Goal: Task Accomplishment & Management: Manage account settings

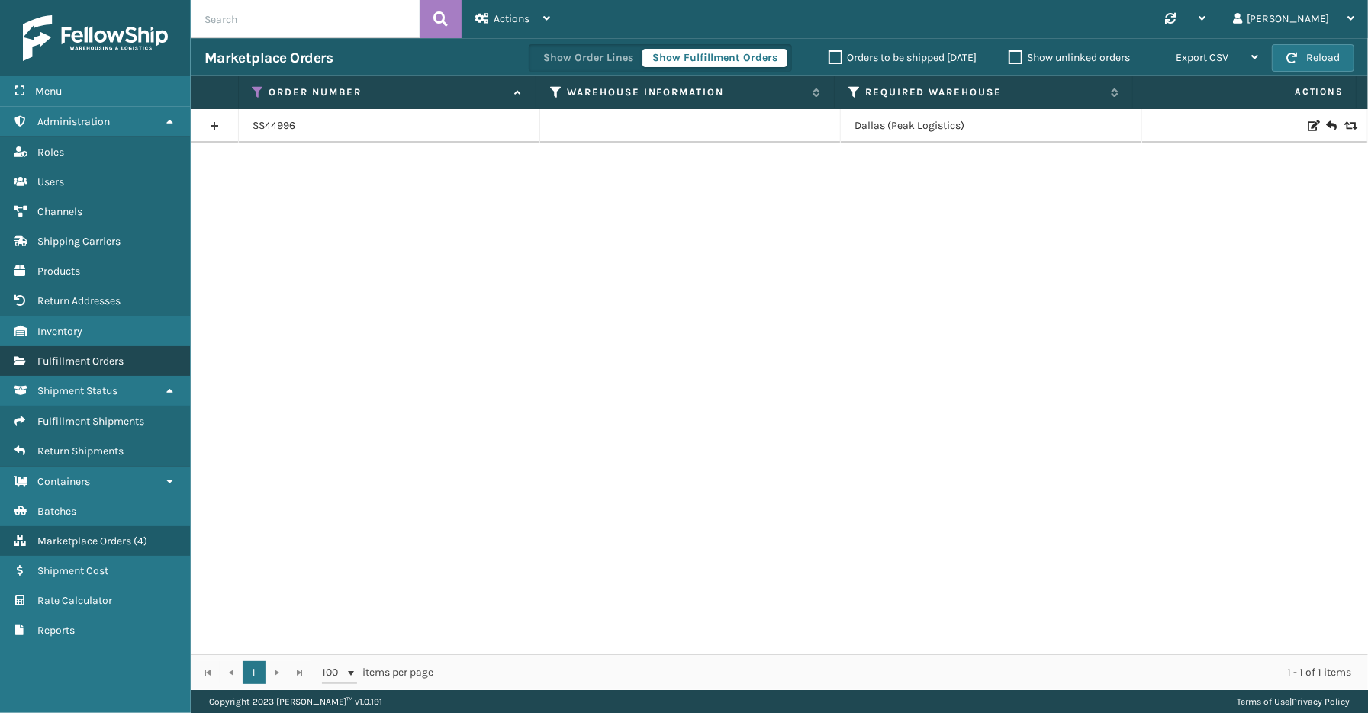
click at [92, 355] on span "Fulfillment Orders" at bounding box center [80, 361] width 86 height 13
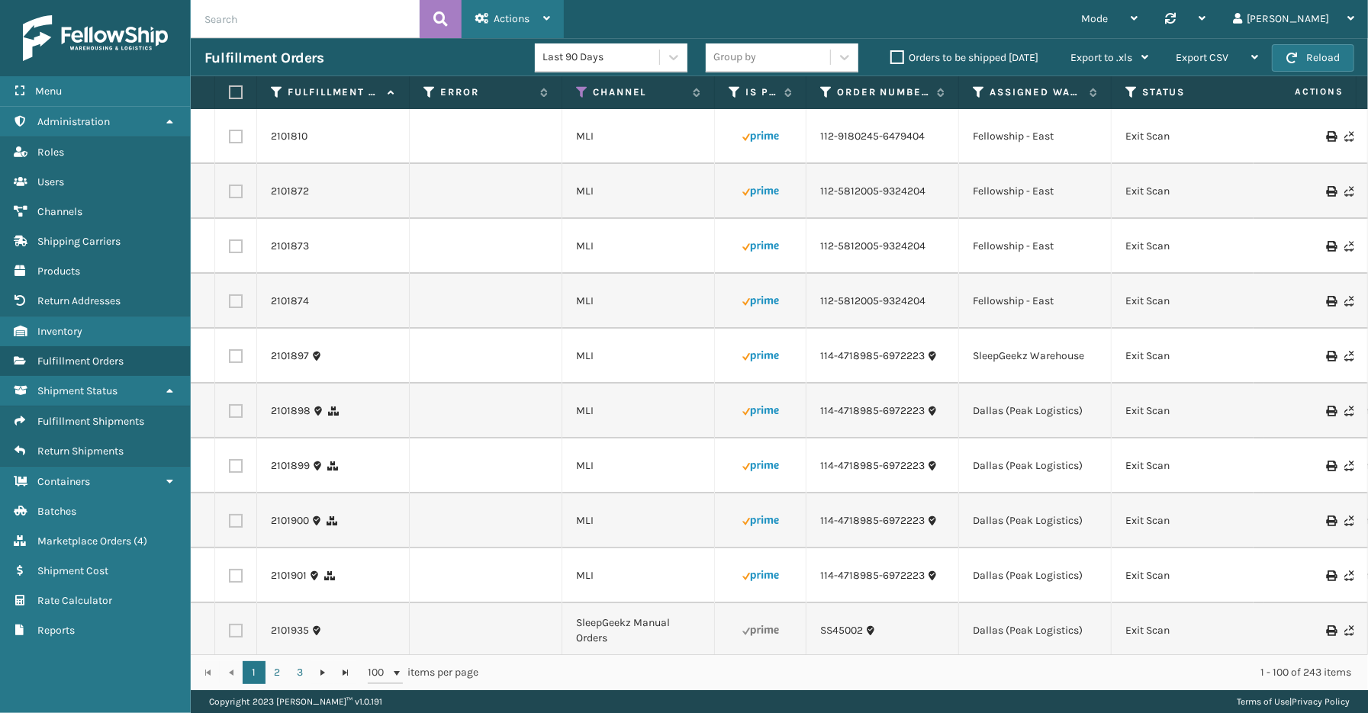
click at [519, 24] on span "Actions" at bounding box center [512, 18] width 36 height 13
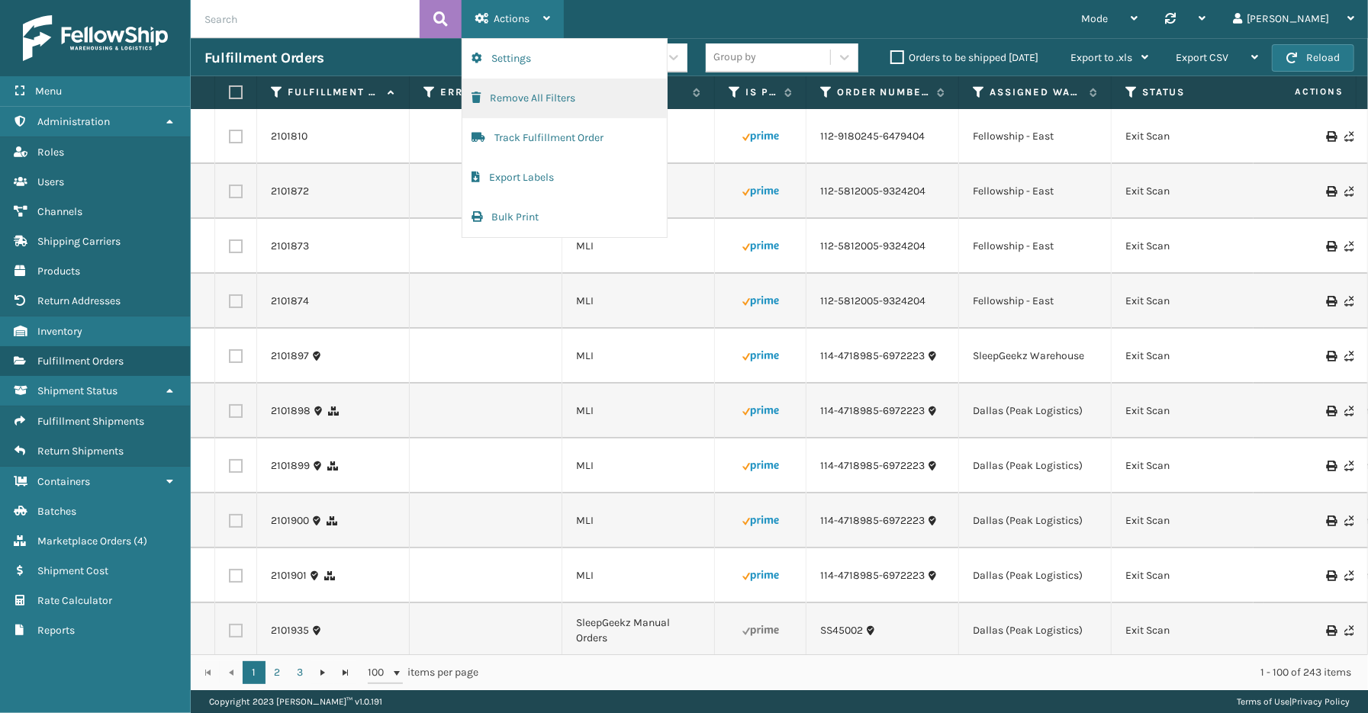
click at [523, 100] on button "Remove All Filters" at bounding box center [564, 99] width 204 height 40
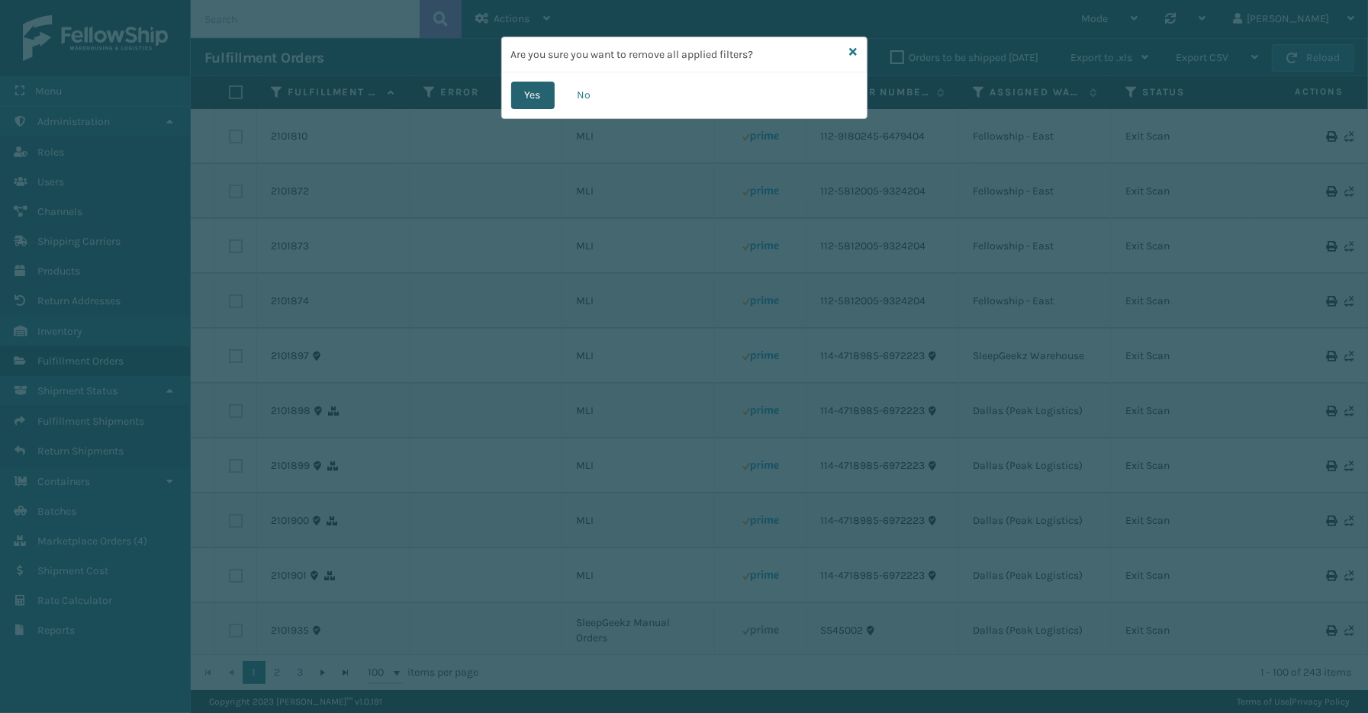
click at [535, 97] on button "Yes" at bounding box center [532, 95] width 43 height 27
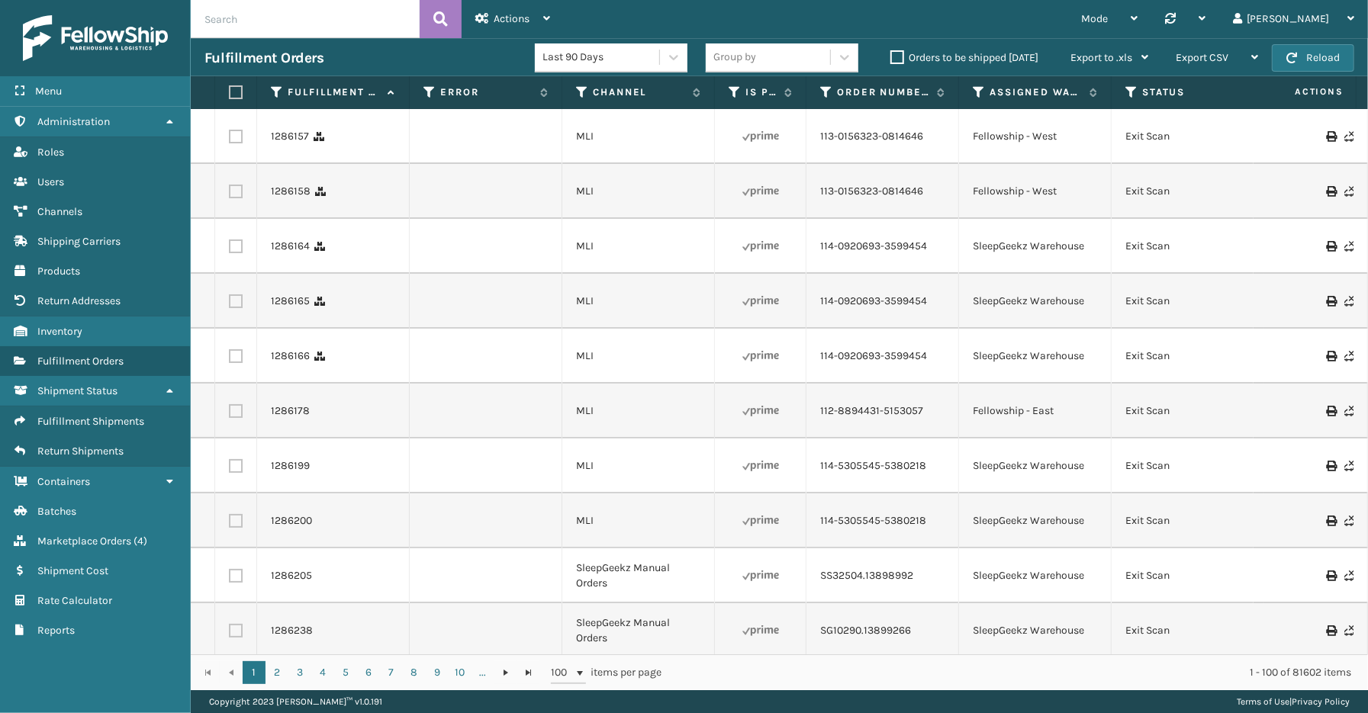
click at [432, 84] on th "Error" at bounding box center [486, 92] width 153 height 33
click at [429, 88] on icon at bounding box center [429, 92] width 12 height 14
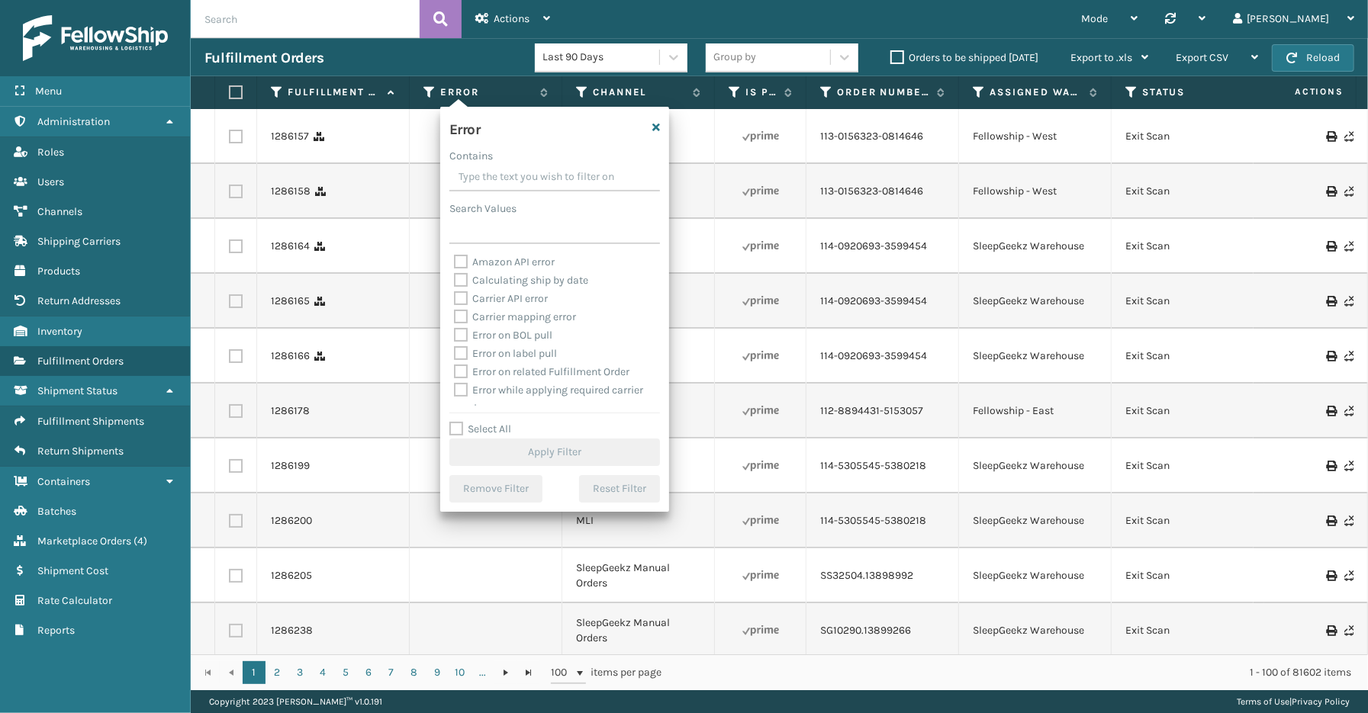
drag, startPoint x: 468, startPoint y: 427, endPoint x: 477, endPoint y: 412, distance: 17.4
click at [469, 426] on label "Select All" at bounding box center [480, 429] width 62 height 13
click at [469, 422] on input "Select All" at bounding box center [563, 421] width 229 height 2
checkbox input "true"
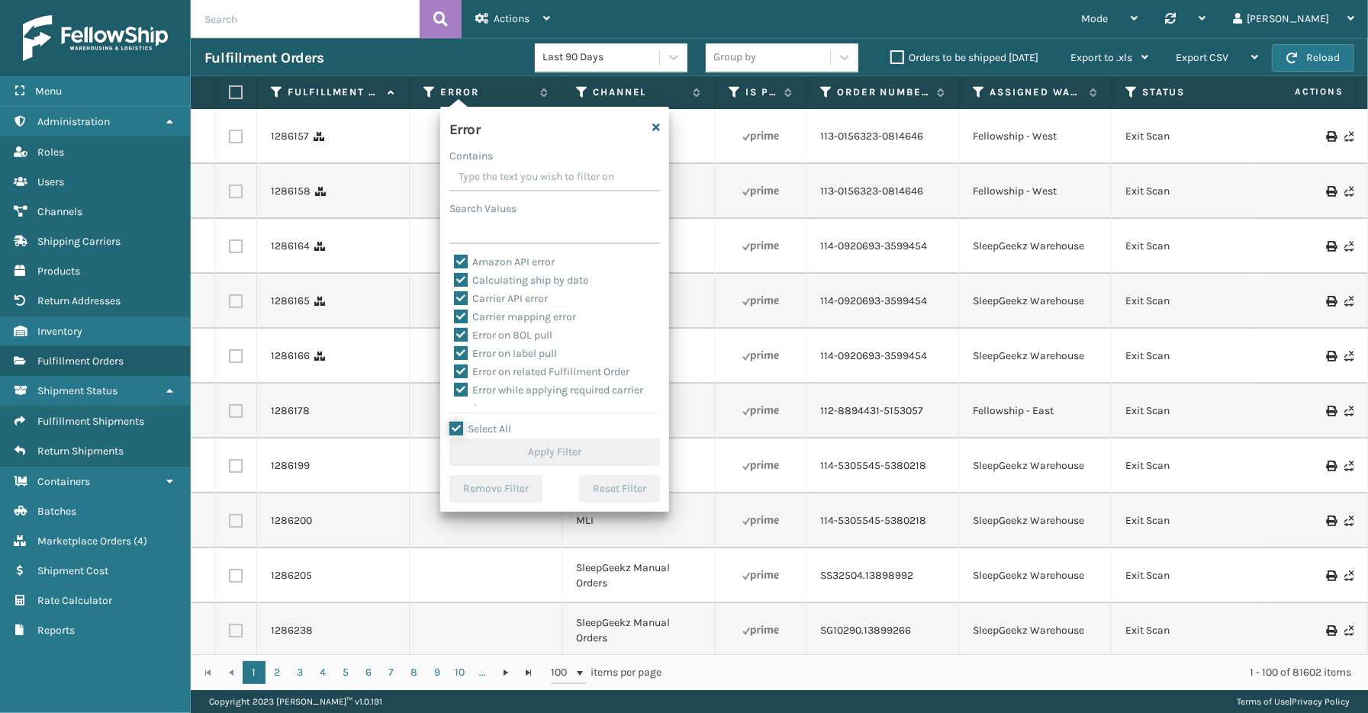
checkbox input "true"
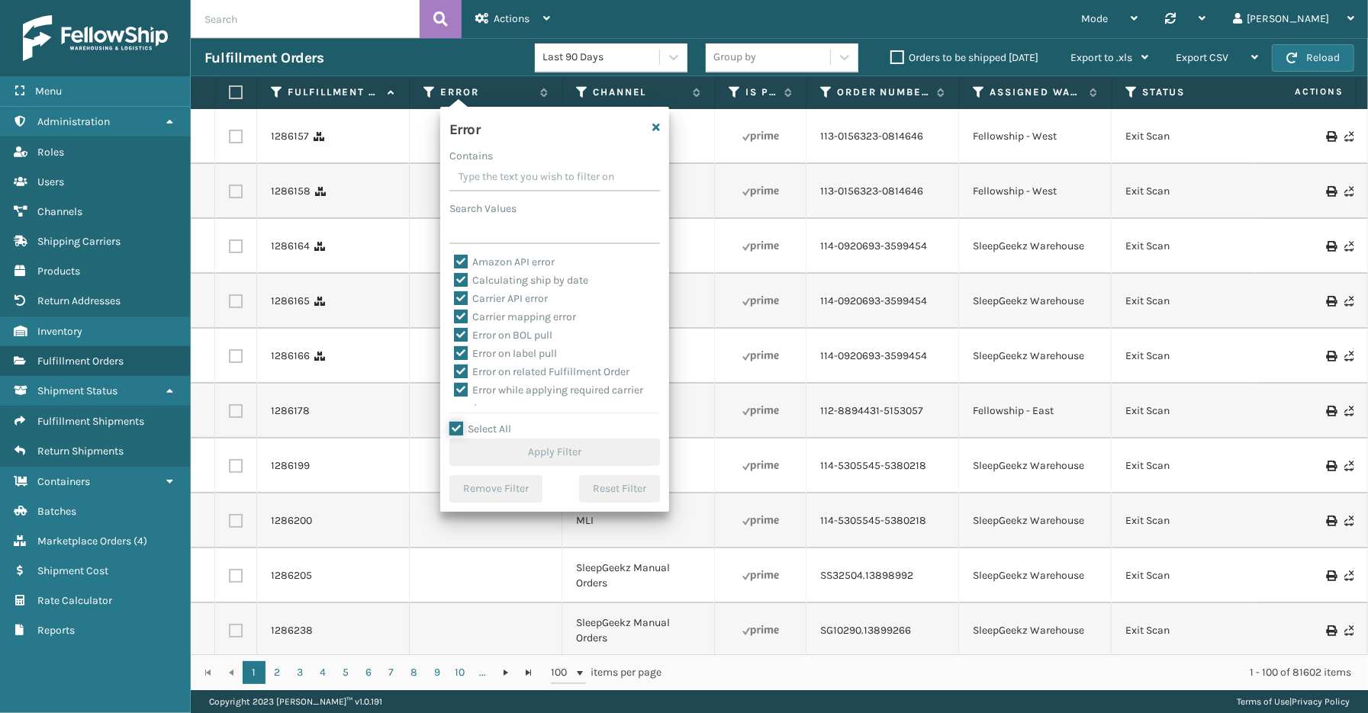
checkbox input "true"
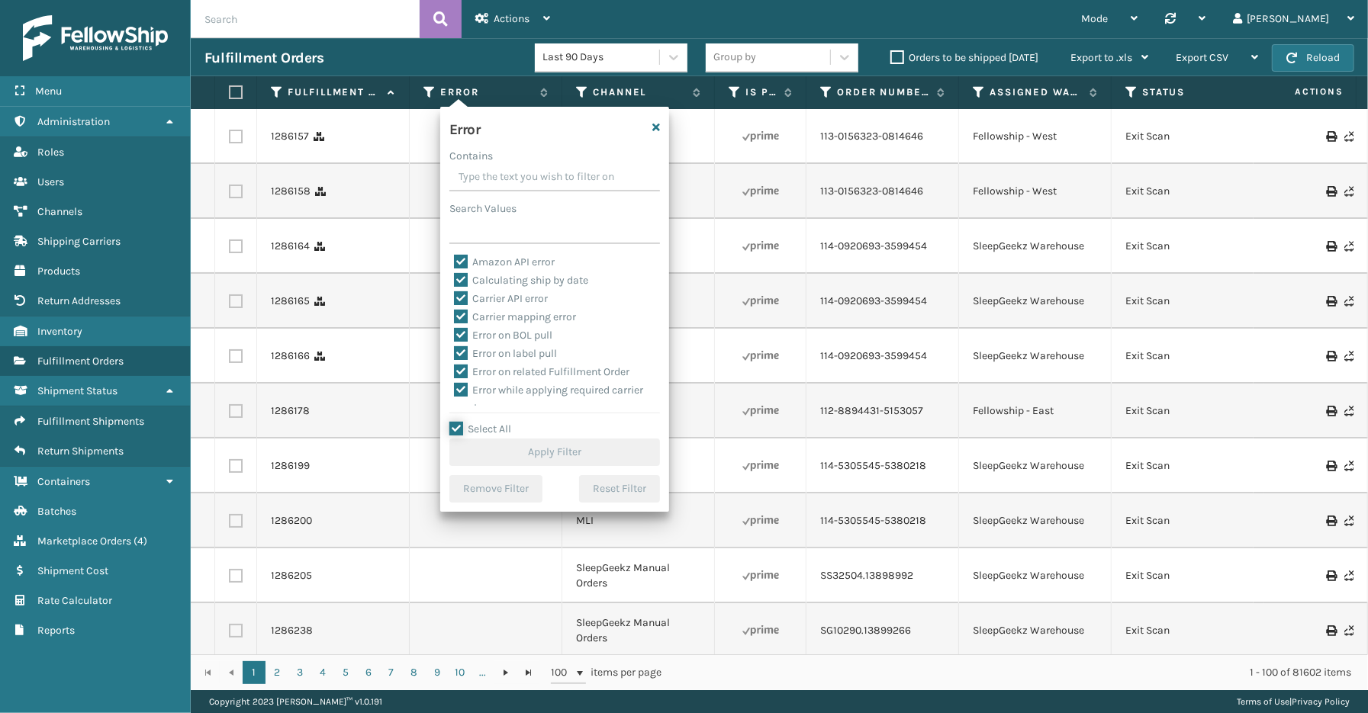
checkbox input "true"
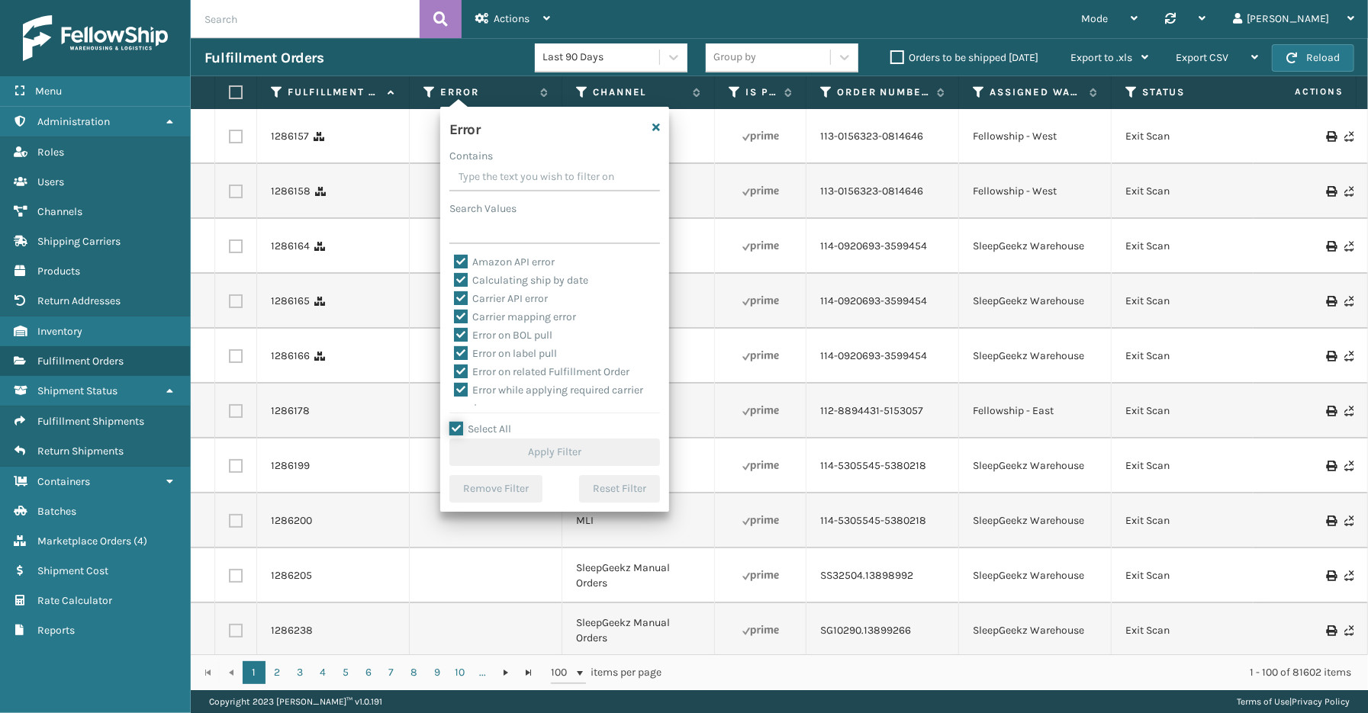
checkbox input "true"
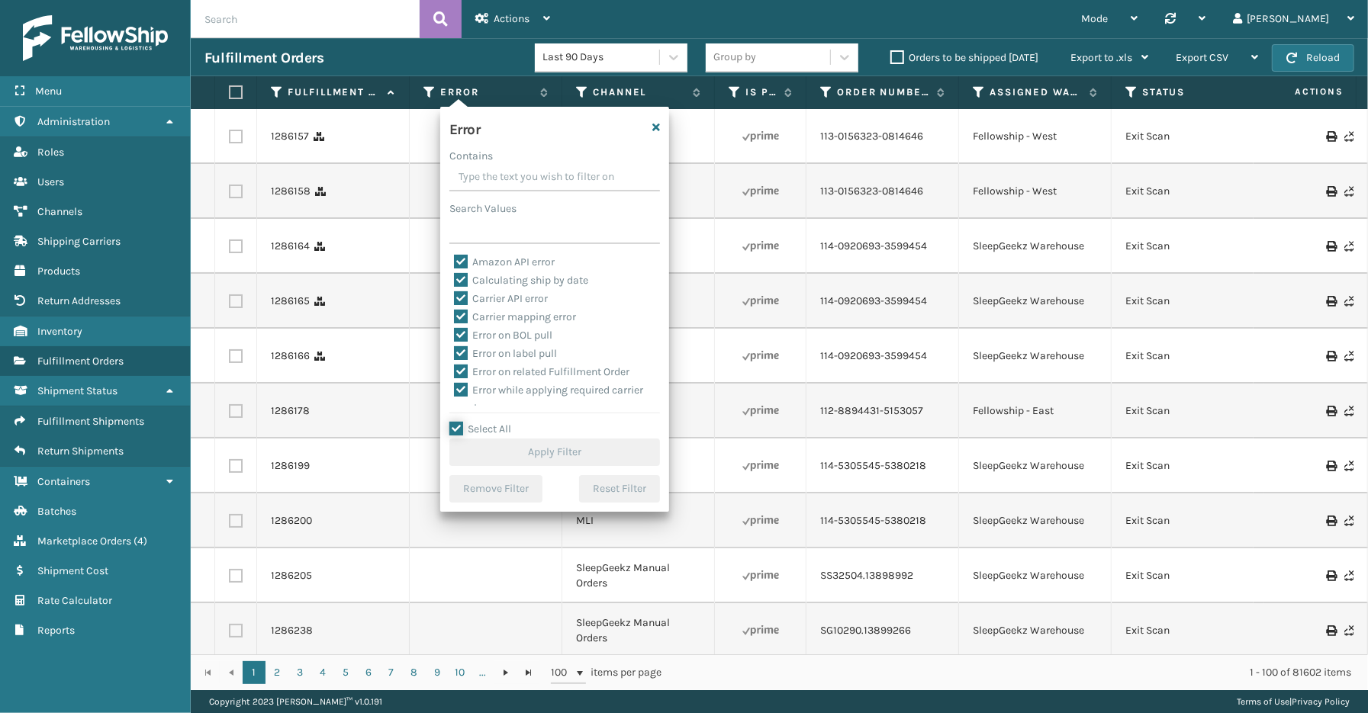
checkbox input "true"
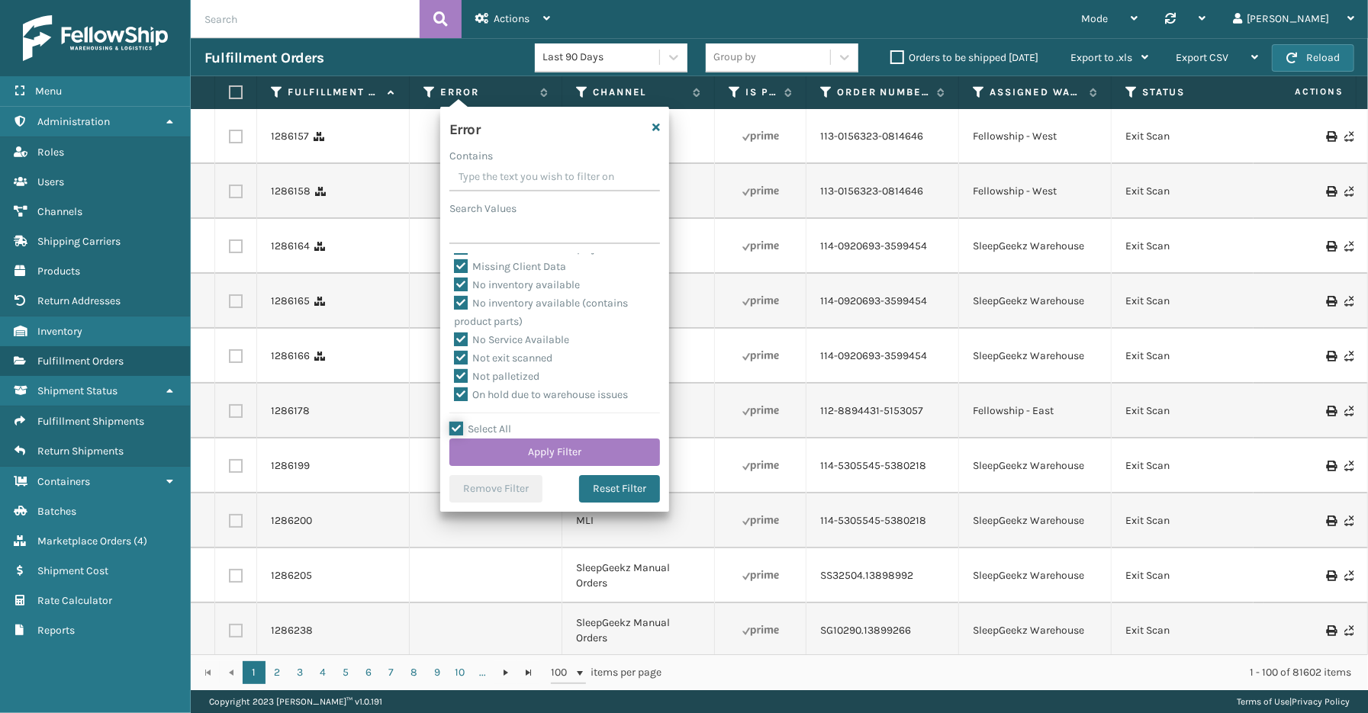
scroll to position [341, 0]
click at [496, 394] on label "To be cancelled" at bounding box center [499, 397] width 91 height 13
click at [455, 394] on input "To be cancelled" at bounding box center [454, 393] width 1 height 10
checkbox input "false"
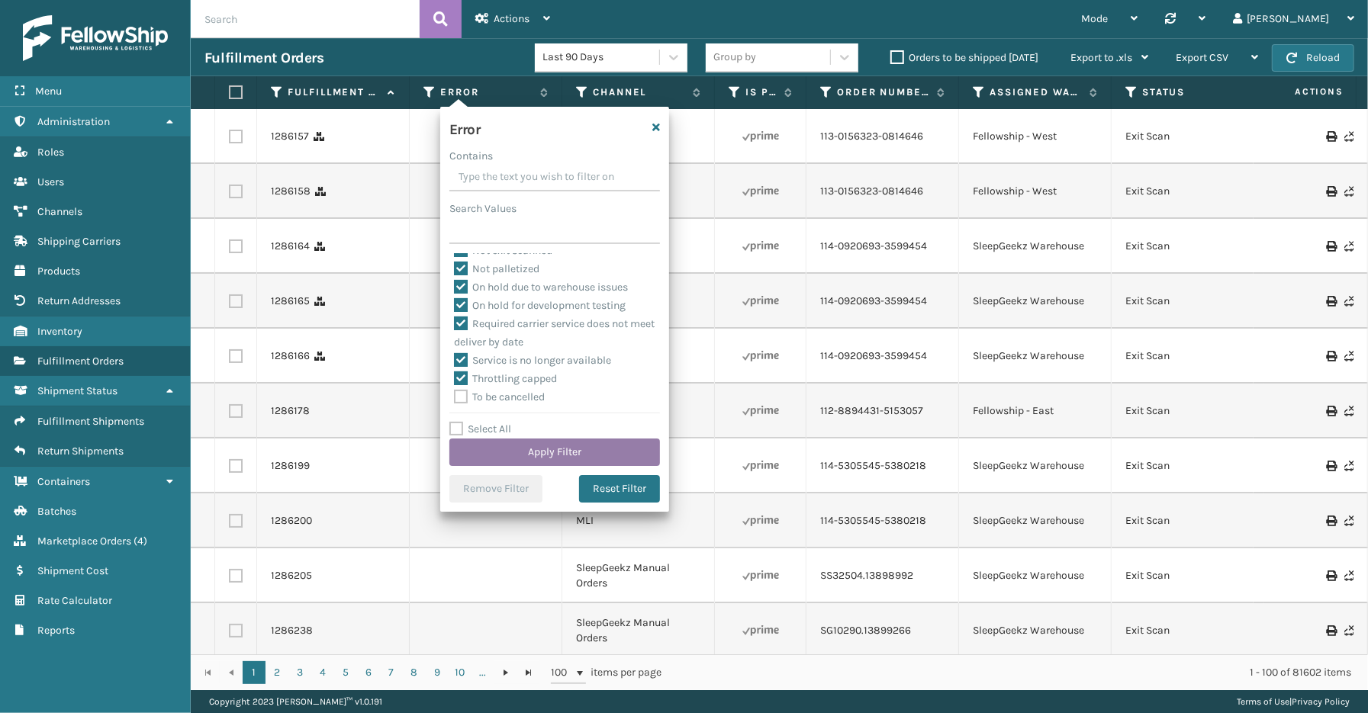
click at [548, 446] on button "Apply Filter" at bounding box center [554, 452] width 211 height 27
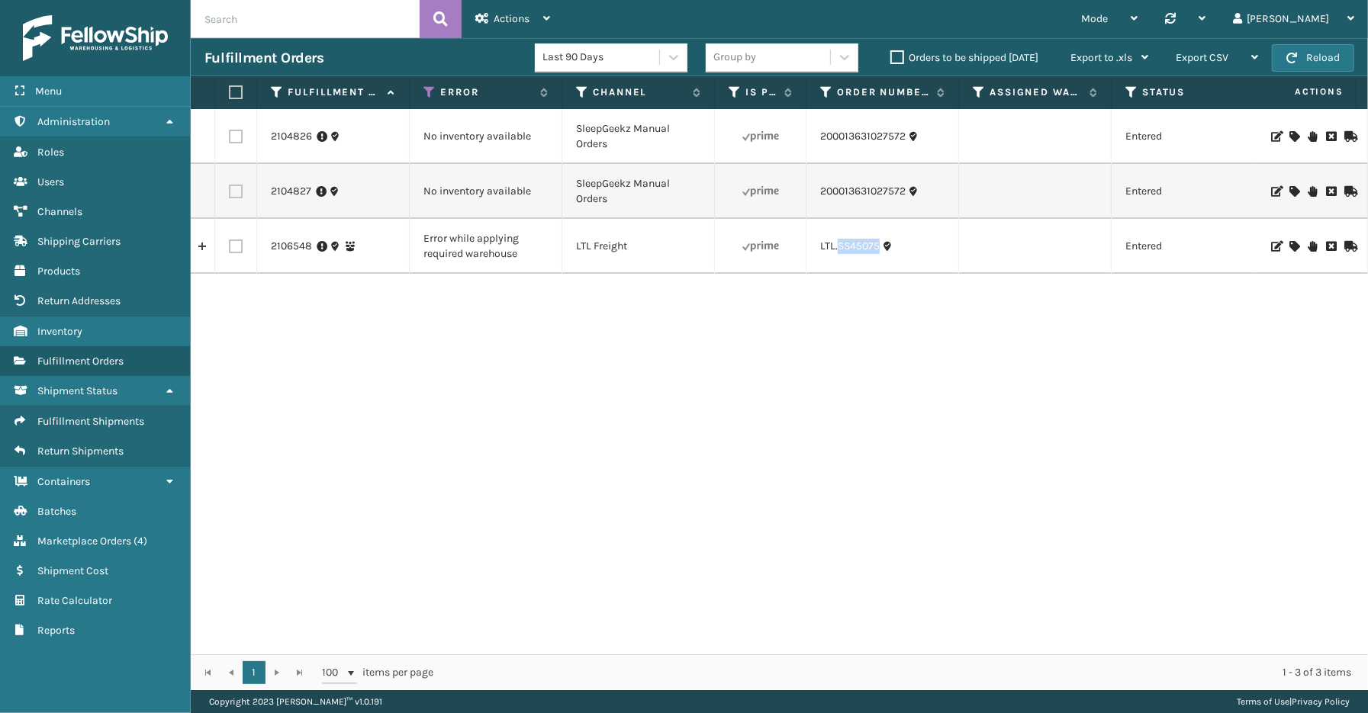
drag, startPoint x: 883, startPoint y: 254, endPoint x: 838, endPoint y: 256, distance: 45.0
click at [838, 256] on td "LTL.SS45075" at bounding box center [882, 246] width 153 height 55
copy link "SS45075"
click at [1289, 247] on icon at bounding box center [1293, 246] width 9 height 11
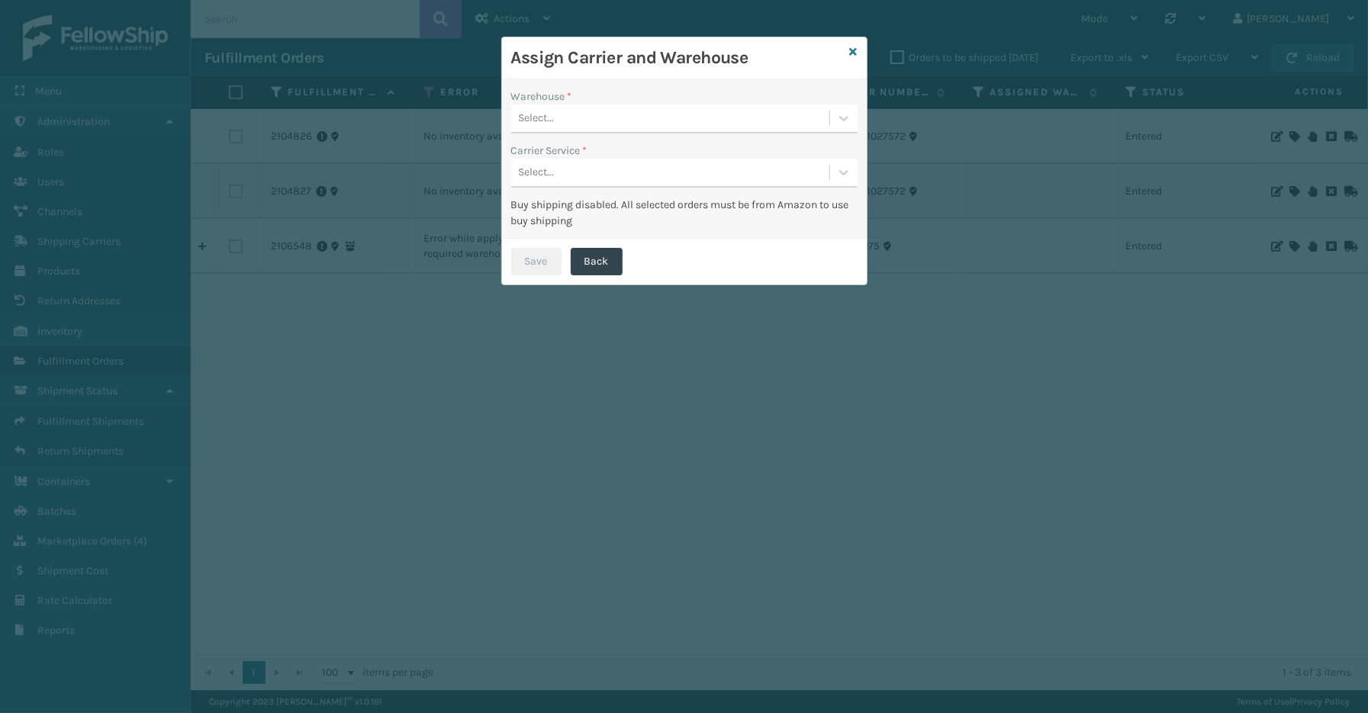
click at [574, 113] on div "Select..." at bounding box center [670, 118] width 318 height 25
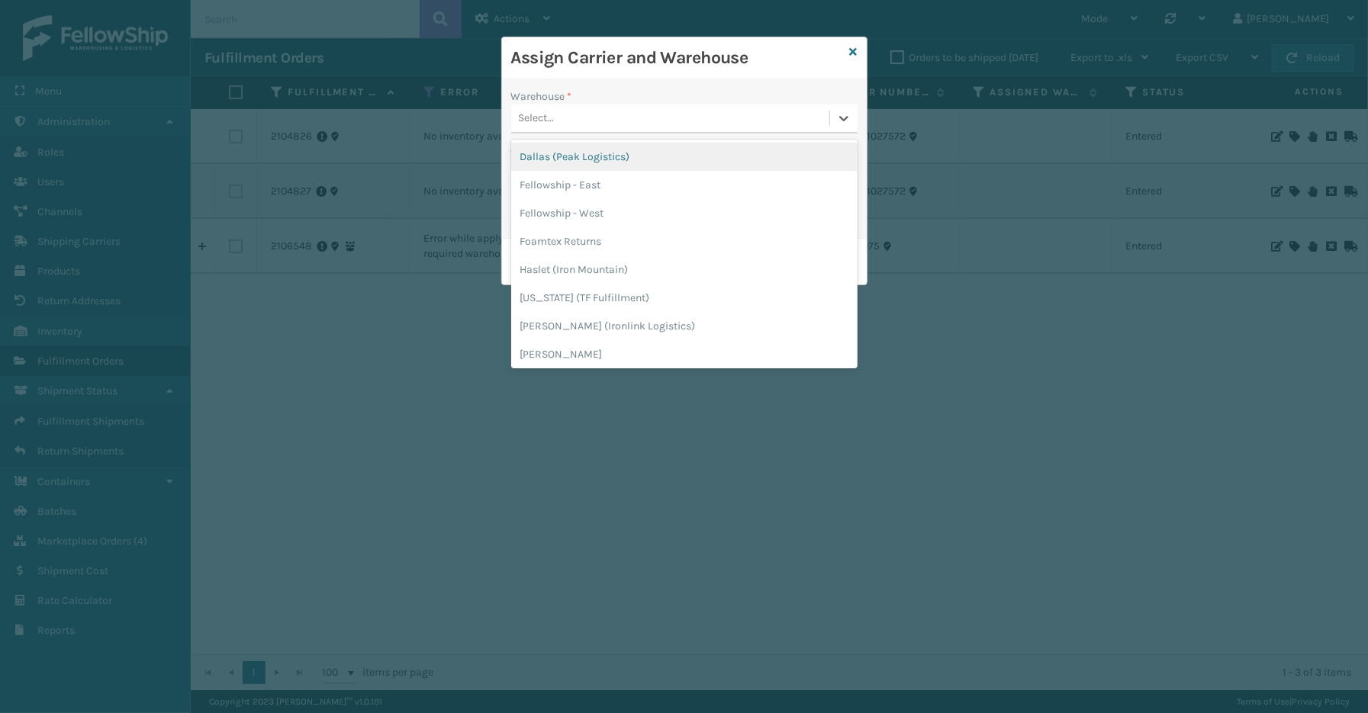
click at [574, 156] on div "Dallas (Peak Logistics)" at bounding box center [684, 157] width 346 height 28
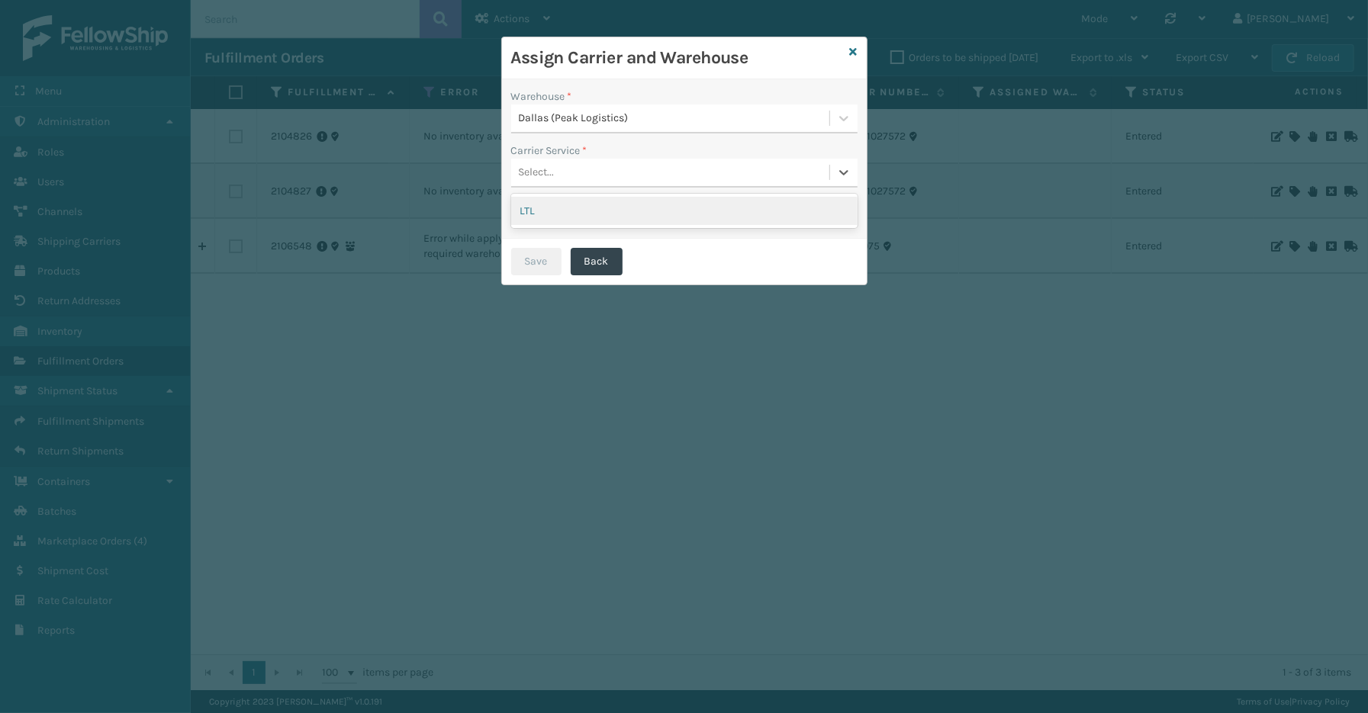
click at [574, 169] on div "Select..." at bounding box center [670, 172] width 318 height 25
drag, startPoint x: 561, startPoint y: 211, endPoint x: 540, endPoint y: 249, distance: 43.3
click at [558, 216] on div "LTL" at bounding box center [684, 211] width 346 height 28
click at [537, 261] on button "Save" at bounding box center [536, 261] width 50 height 27
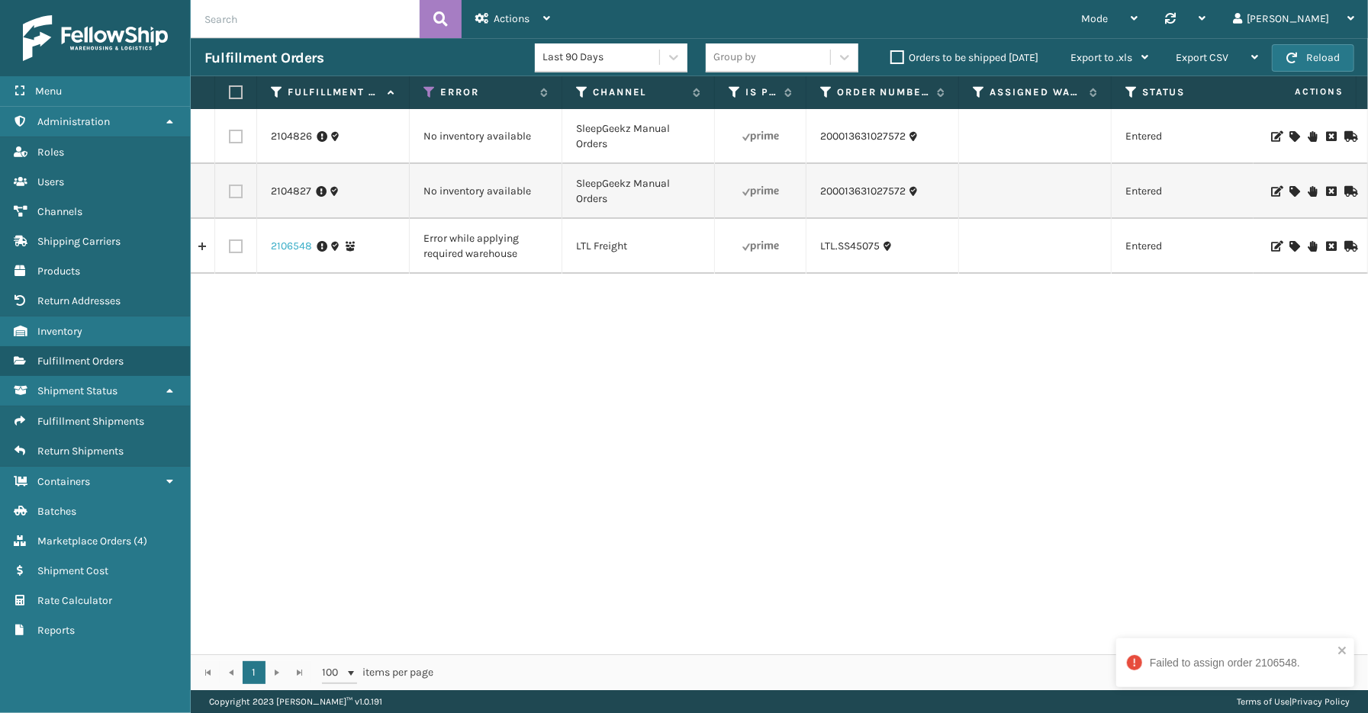
click at [291, 247] on link "2106548" at bounding box center [291, 246] width 41 height 15
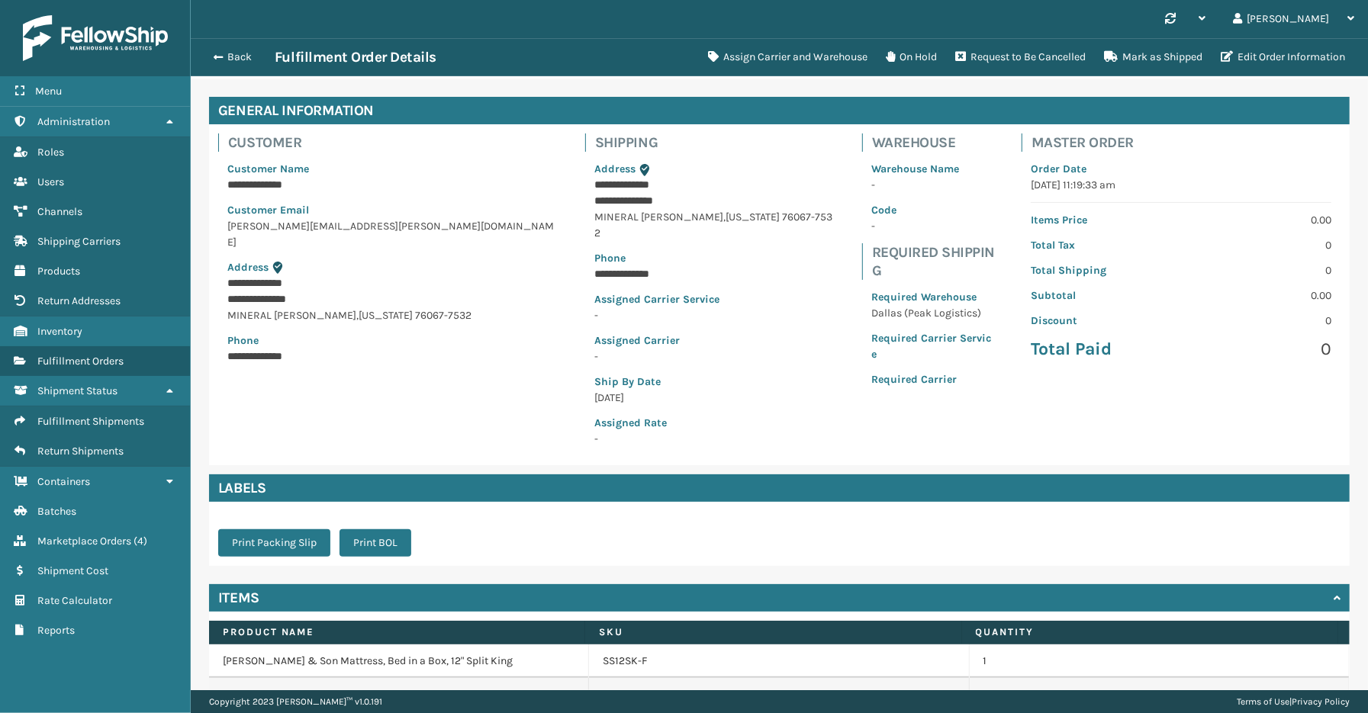
scroll to position [119, 0]
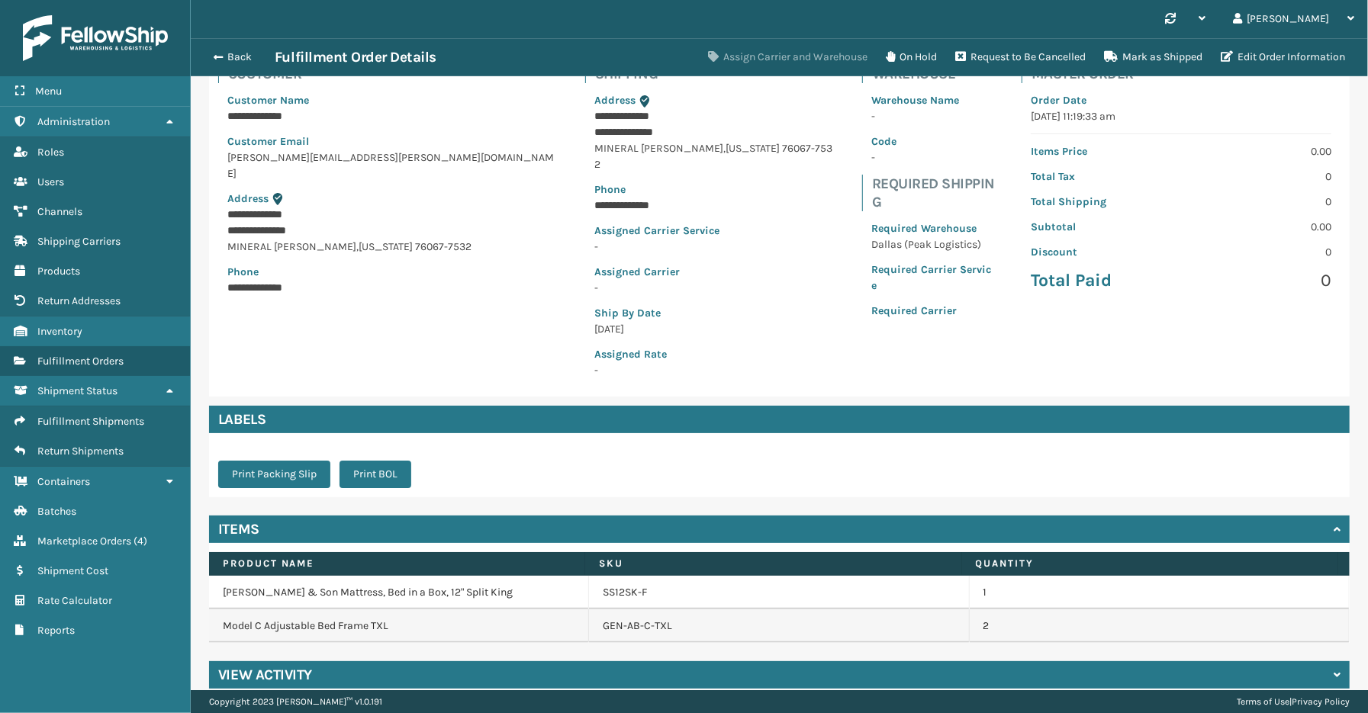
click at [784, 47] on button "Assign Carrier and Warehouse" at bounding box center [788, 57] width 178 height 31
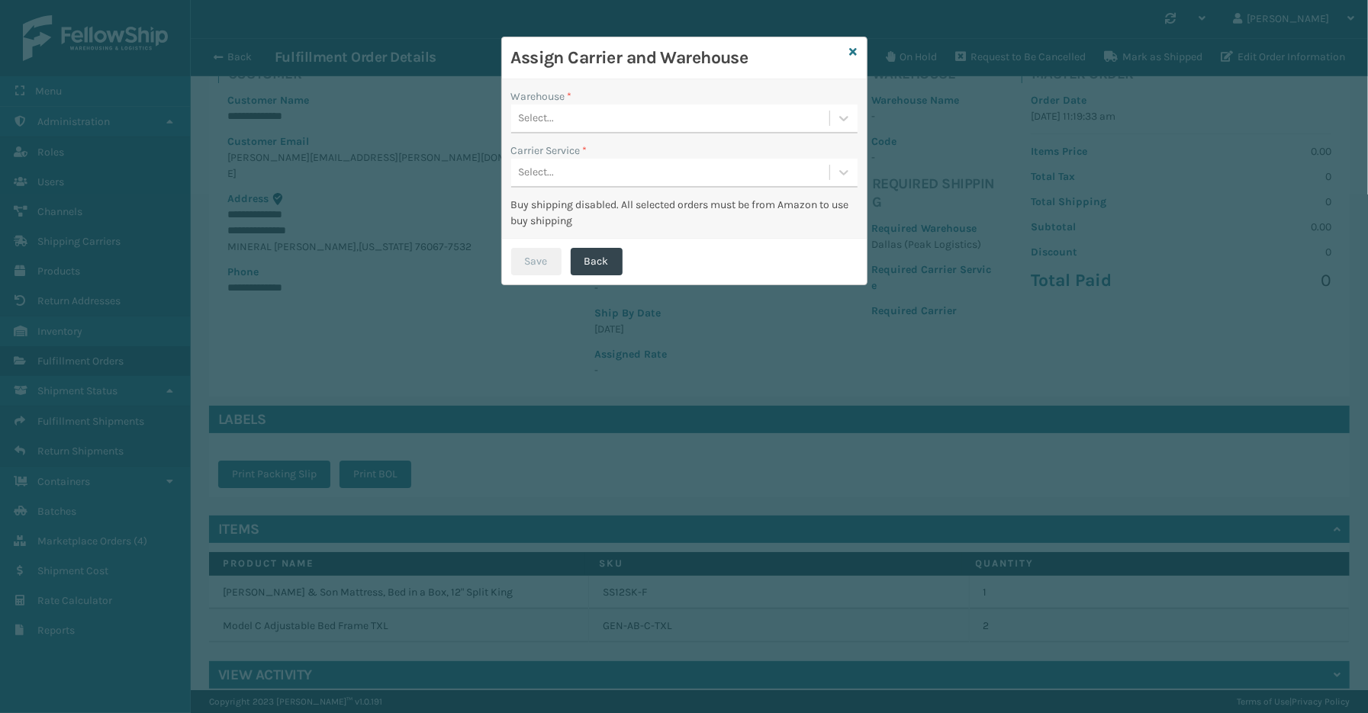
click at [660, 111] on div "Select..." at bounding box center [670, 118] width 318 height 25
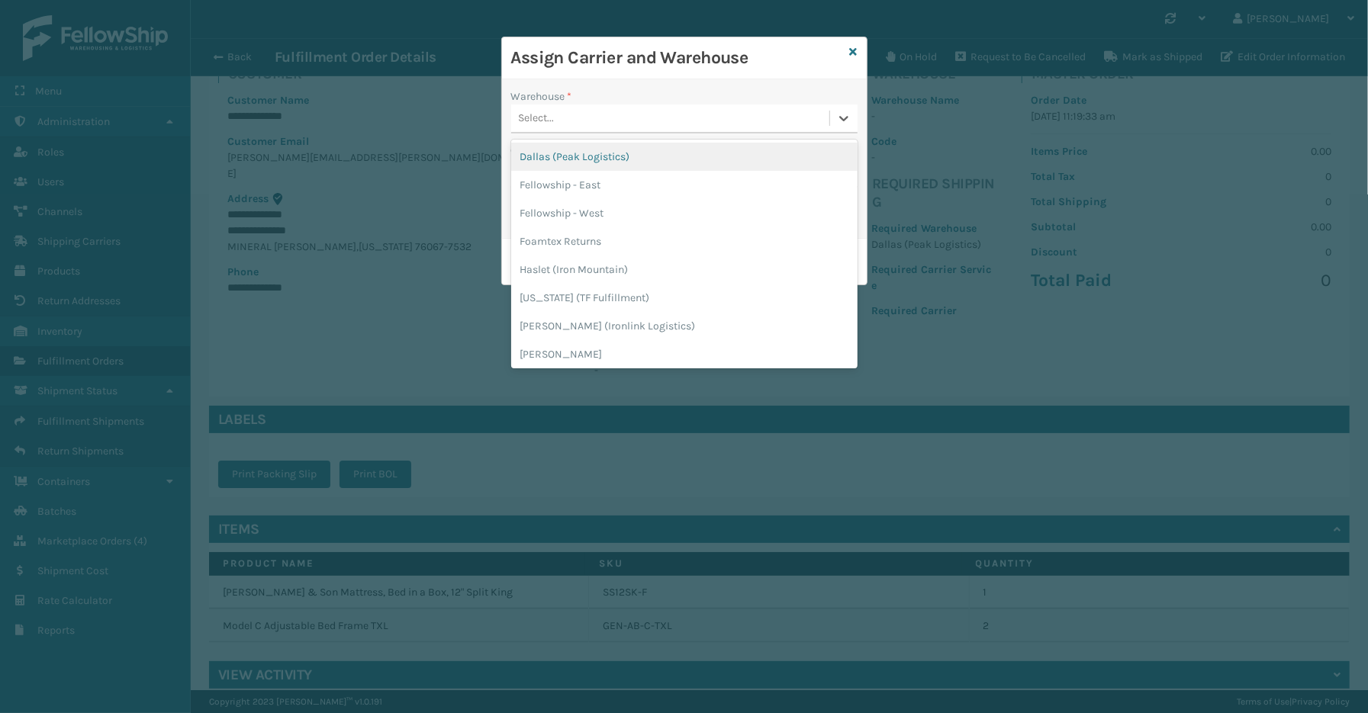
click at [577, 159] on div "Dallas (Peak Logistics)" at bounding box center [684, 157] width 346 height 28
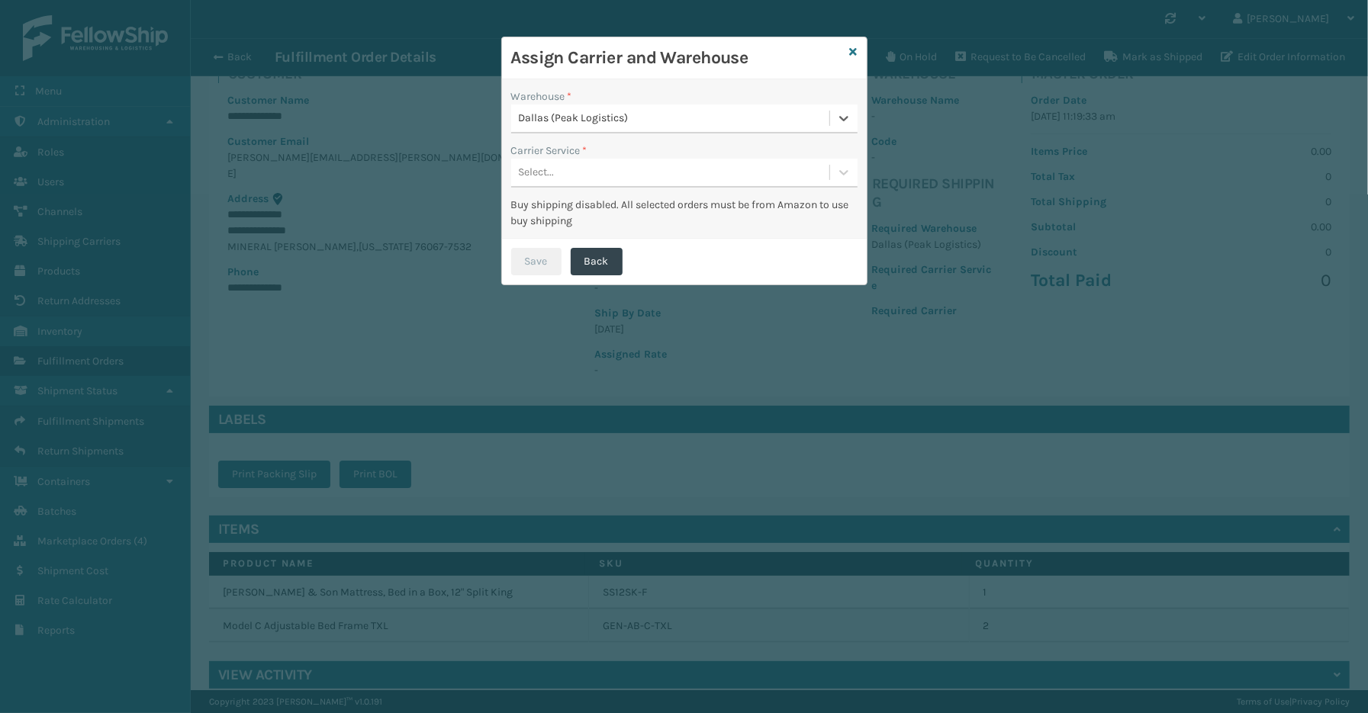
drag, startPoint x: 576, startPoint y: 172, endPoint x: 573, endPoint y: 185, distance: 14.1
click at [575, 172] on div "Select..." at bounding box center [670, 172] width 318 height 25
click at [568, 218] on div "LTL" at bounding box center [684, 211] width 346 height 28
click at [535, 262] on button "Save" at bounding box center [536, 261] width 50 height 27
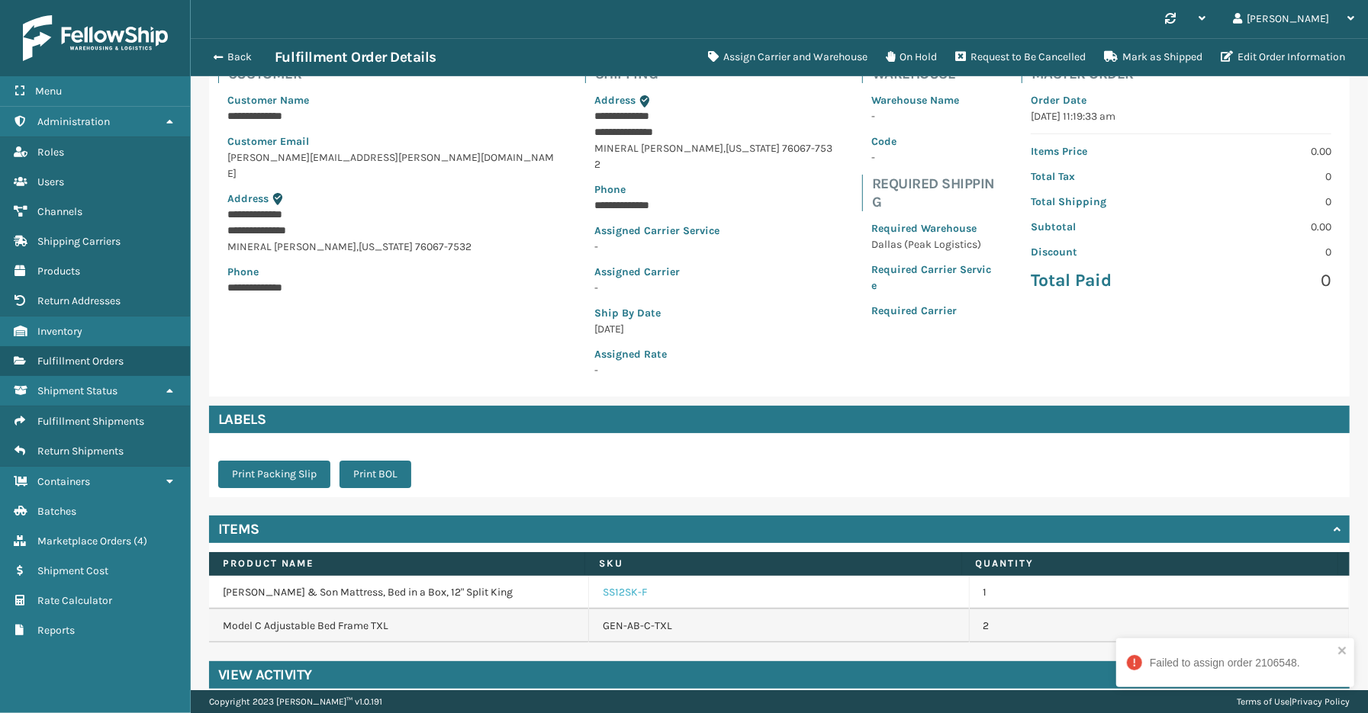
click at [621, 585] on link "SS12SK-F" at bounding box center [625, 592] width 44 height 15
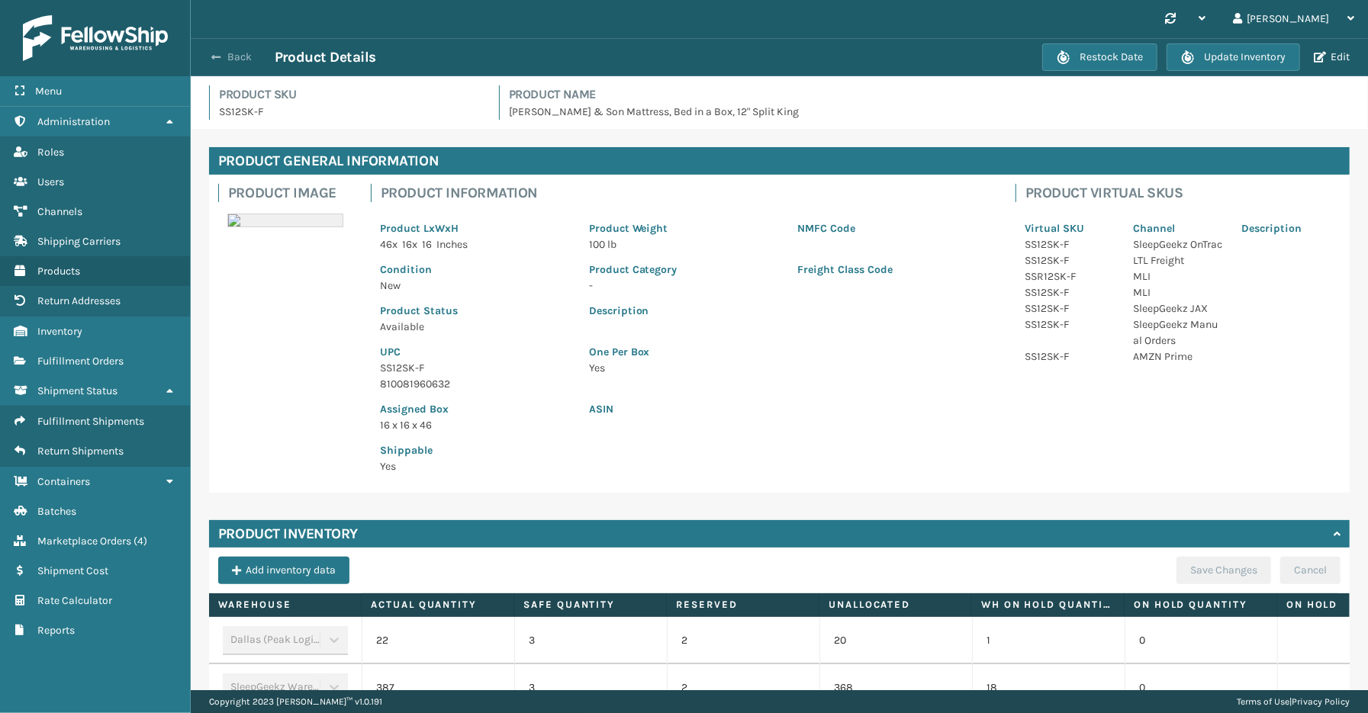
click at [230, 58] on button "Back" at bounding box center [239, 57] width 70 height 14
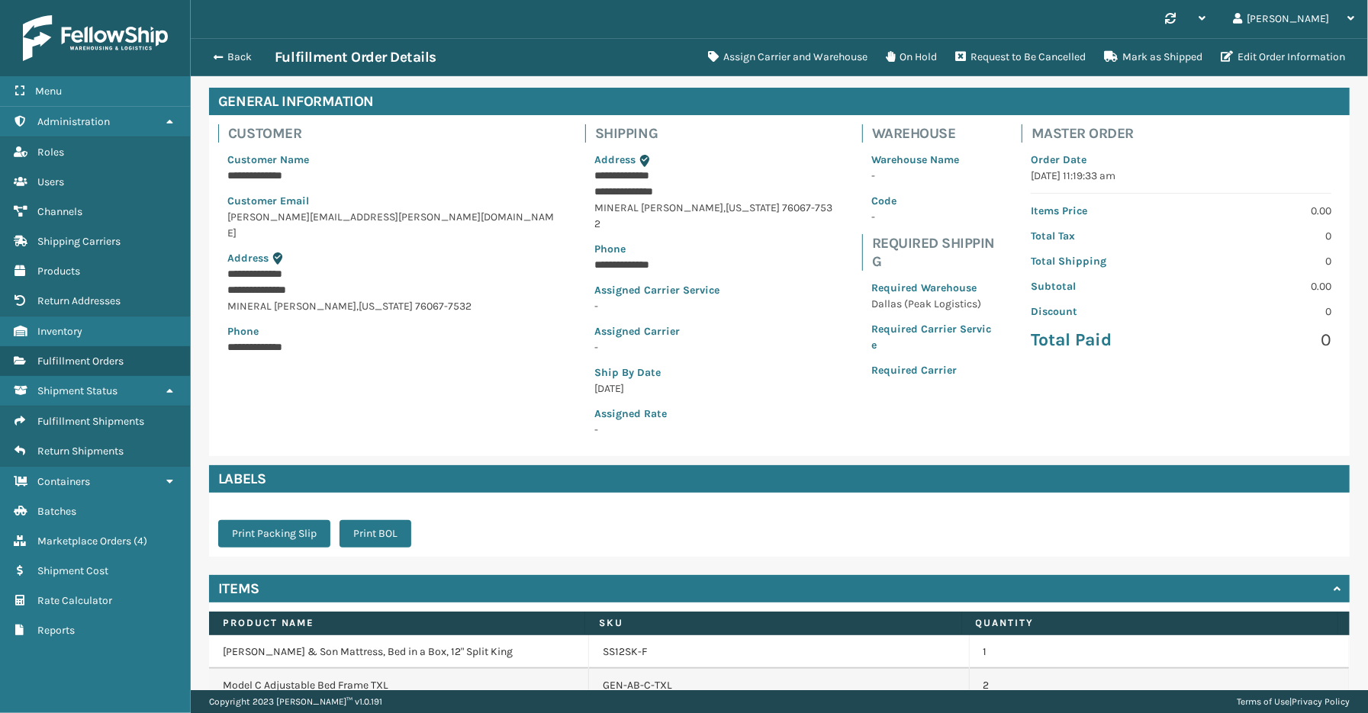
scroll to position [119, 0]
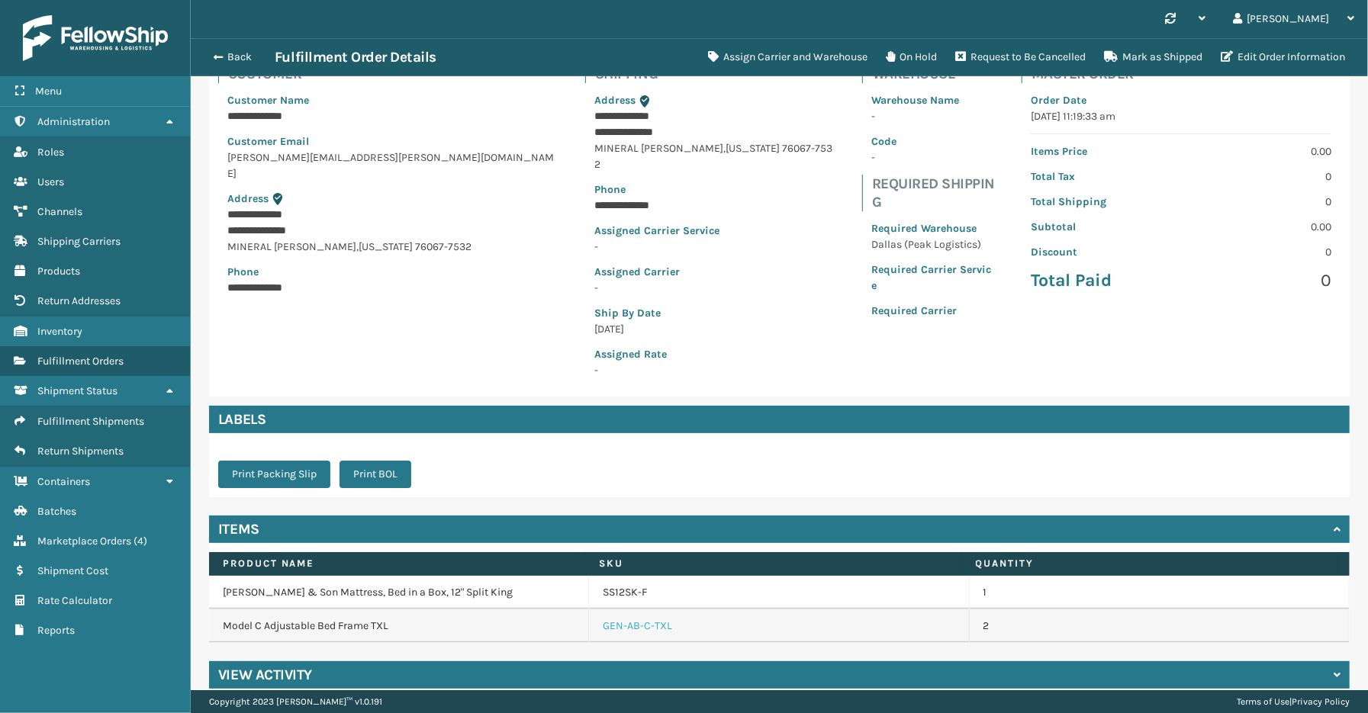
click at [629, 619] on link "GEN-AB-C-TXL" at bounding box center [637, 626] width 69 height 15
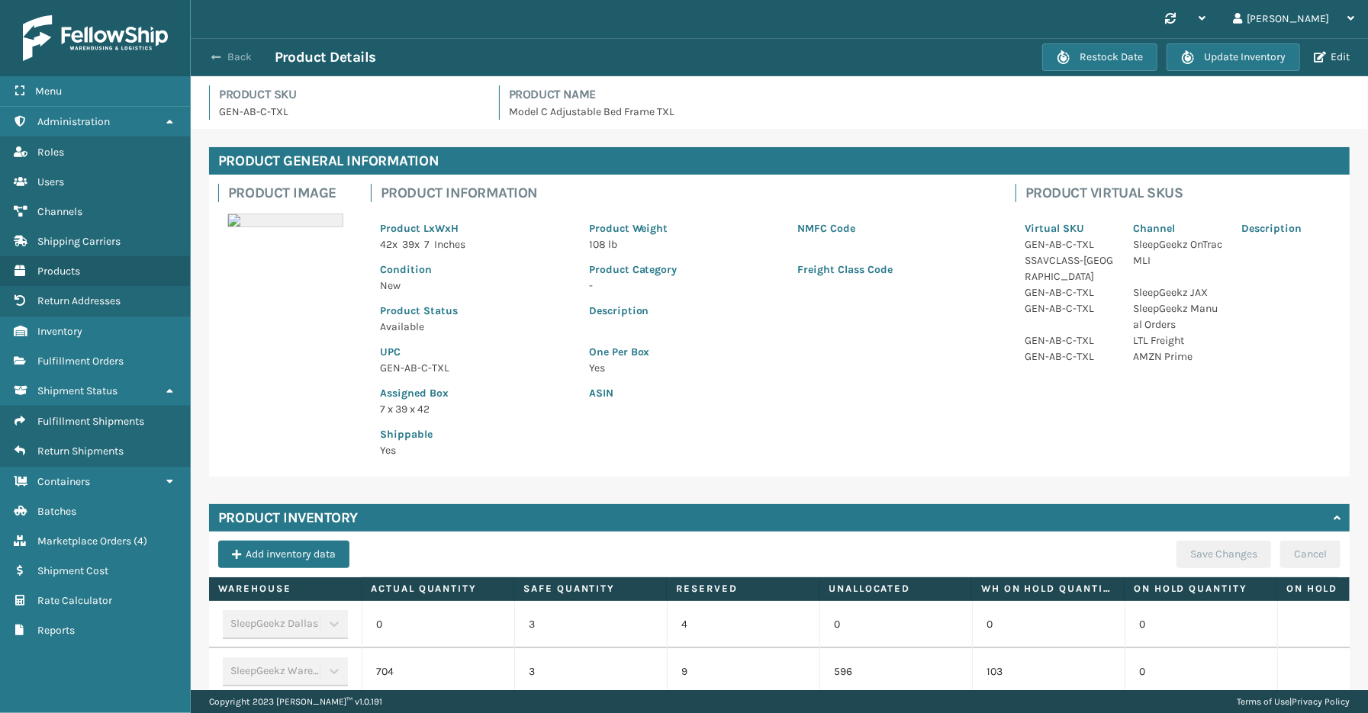
click at [231, 56] on button "Back" at bounding box center [239, 57] width 70 height 14
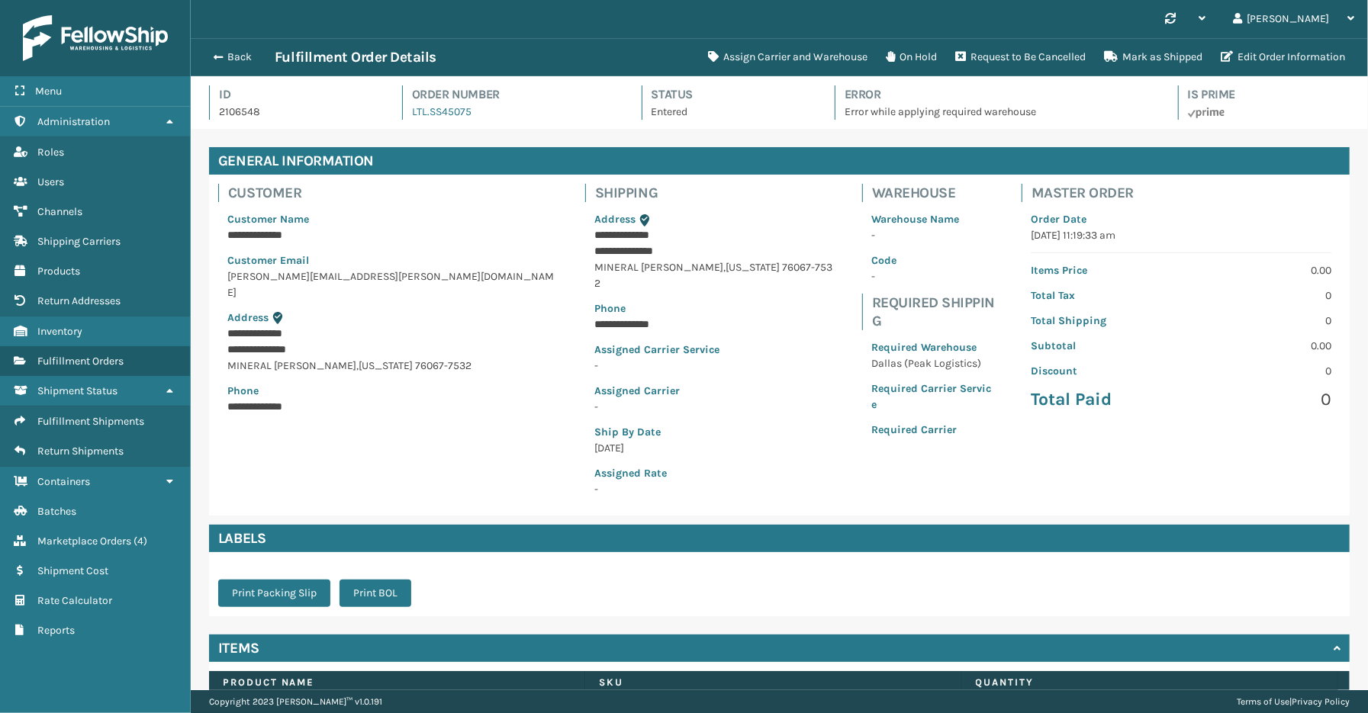
scroll to position [36, 1177]
click at [231, 47] on div "Back Fulfillment Order Details Assign Carrier and Warehouse On Hold Request to …" at bounding box center [779, 57] width 1177 height 38
click at [231, 50] on div "Back Fulfillment Order Details" at bounding box center [451, 57] width 494 height 18
drag, startPoint x: 231, startPoint y: 56, endPoint x: 247, endPoint y: 87, distance: 34.5
click at [231, 57] on button "Back" at bounding box center [239, 57] width 70 height 14
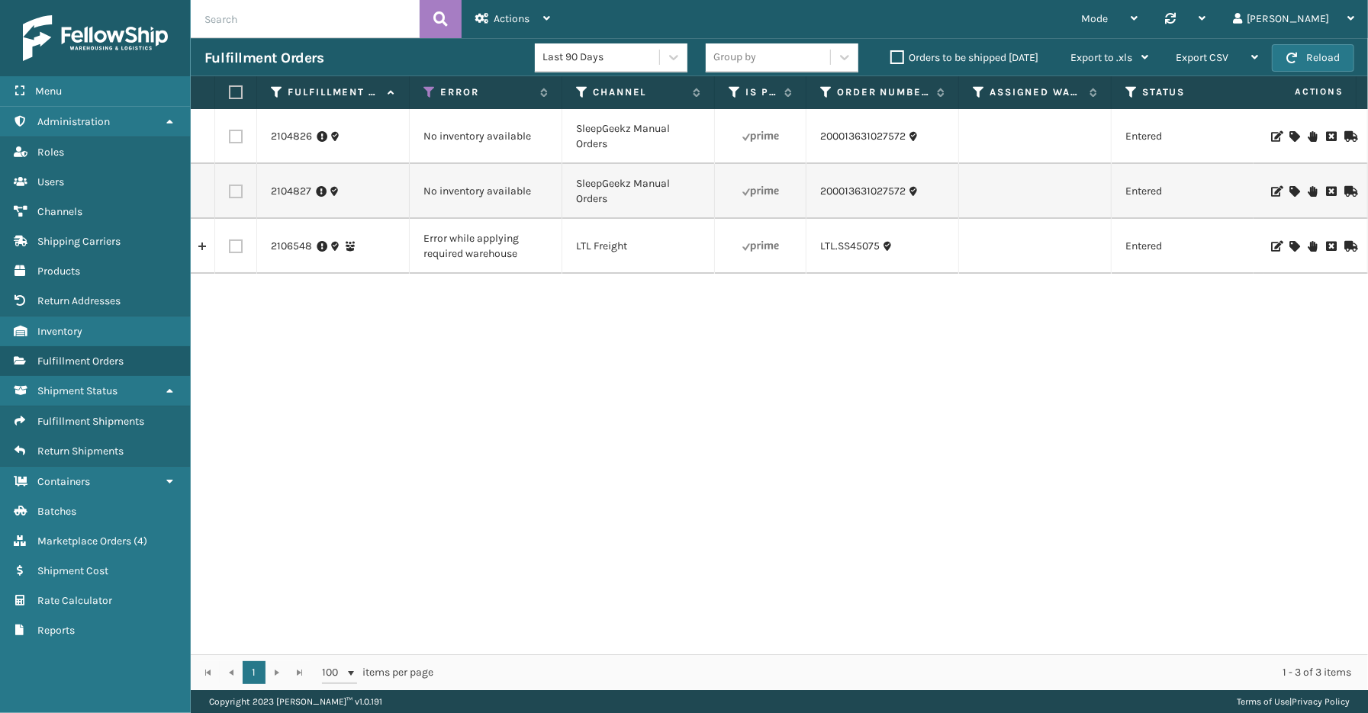
click at [878, 124] on td "200013631027572" at bounding box center [882, 136] width 153 height 55
click at [298, 140] on link "2104826" at bounding box center [291, 136] width 41 height 15
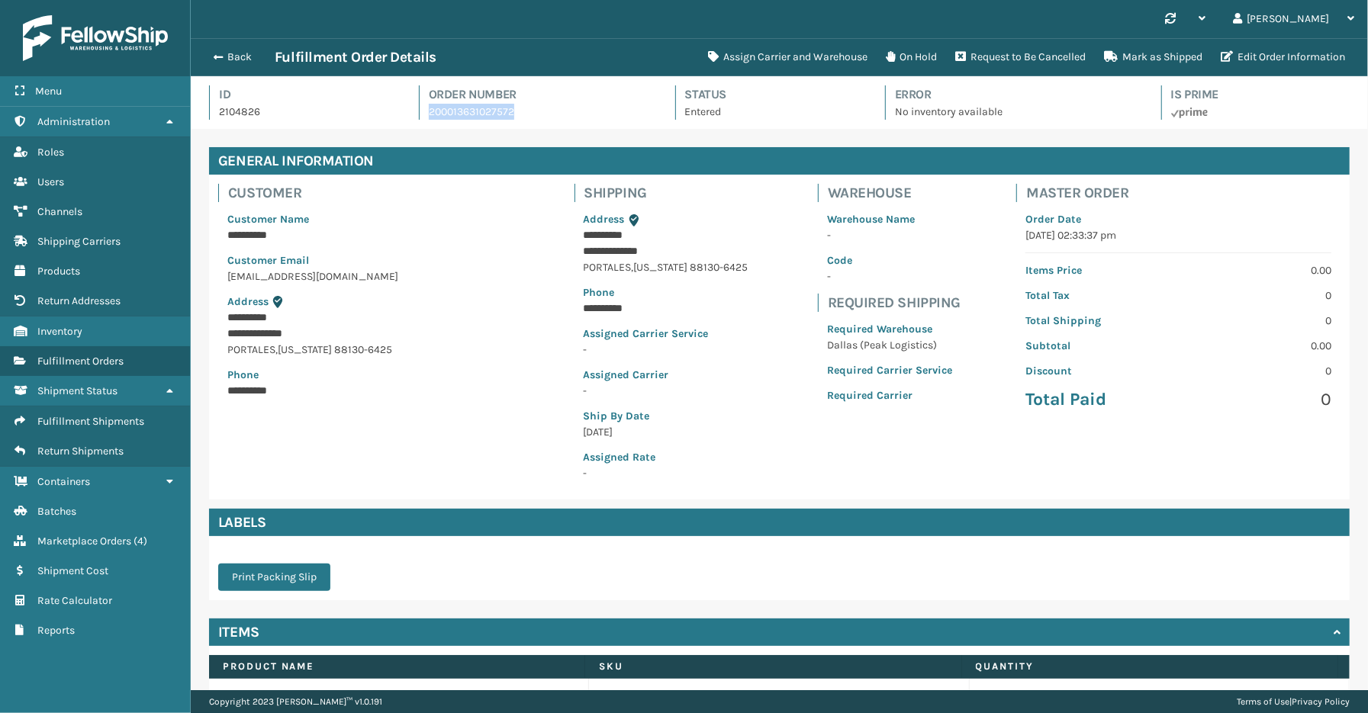
drag, startPoint x: 565, startPoint y: 115, endPoint x: 432, endPoint y: 115, distance: 133.5
click at [424, 114] on div "Order Number 200013631027572" at bounding box center [533, 102] width 229 height 34
copy link "200013631027572"
click at [230, 48] on div "Back Fulfillment Order Details" at bounding box center [451, 57] width 494 height 18
click at [236, 59] on button "Back" at bounding box center [239, 57] width 70 height 14
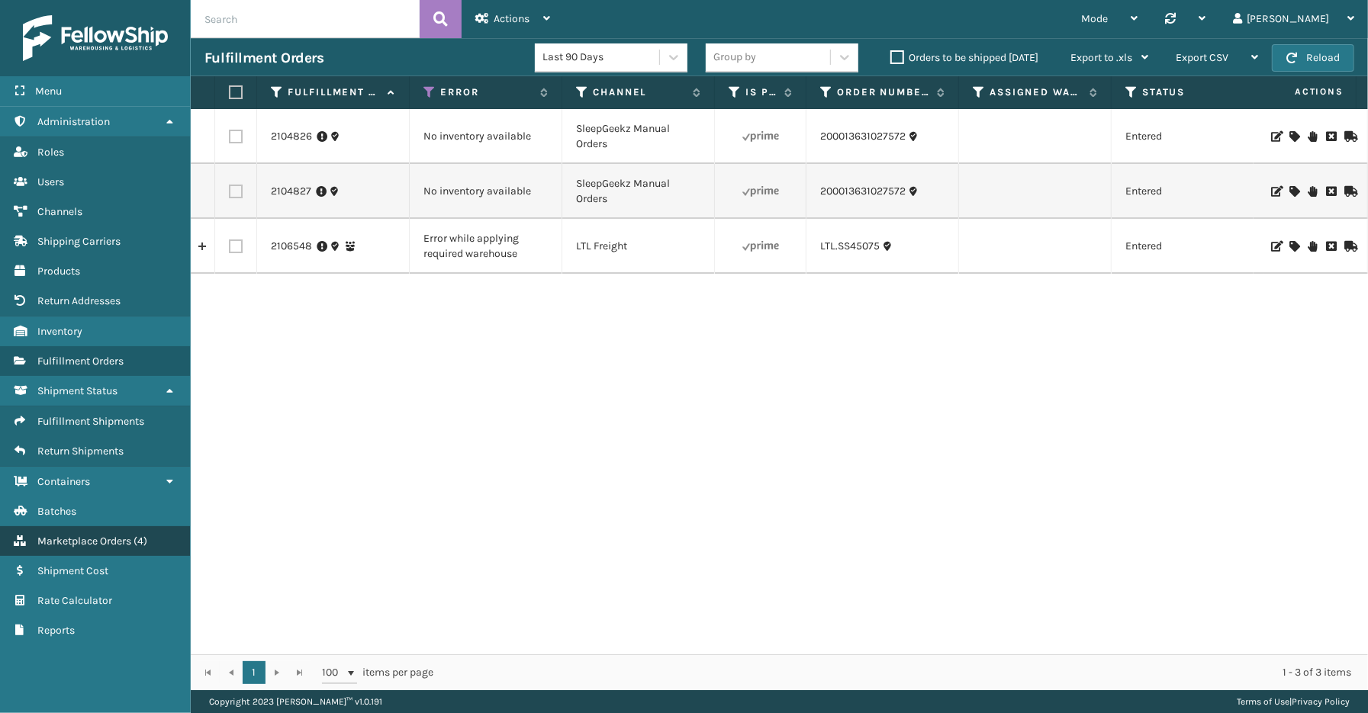
click at [79, 535] on span "Marketplace Orders" at bounding box center [84, 541] width 94 height 13
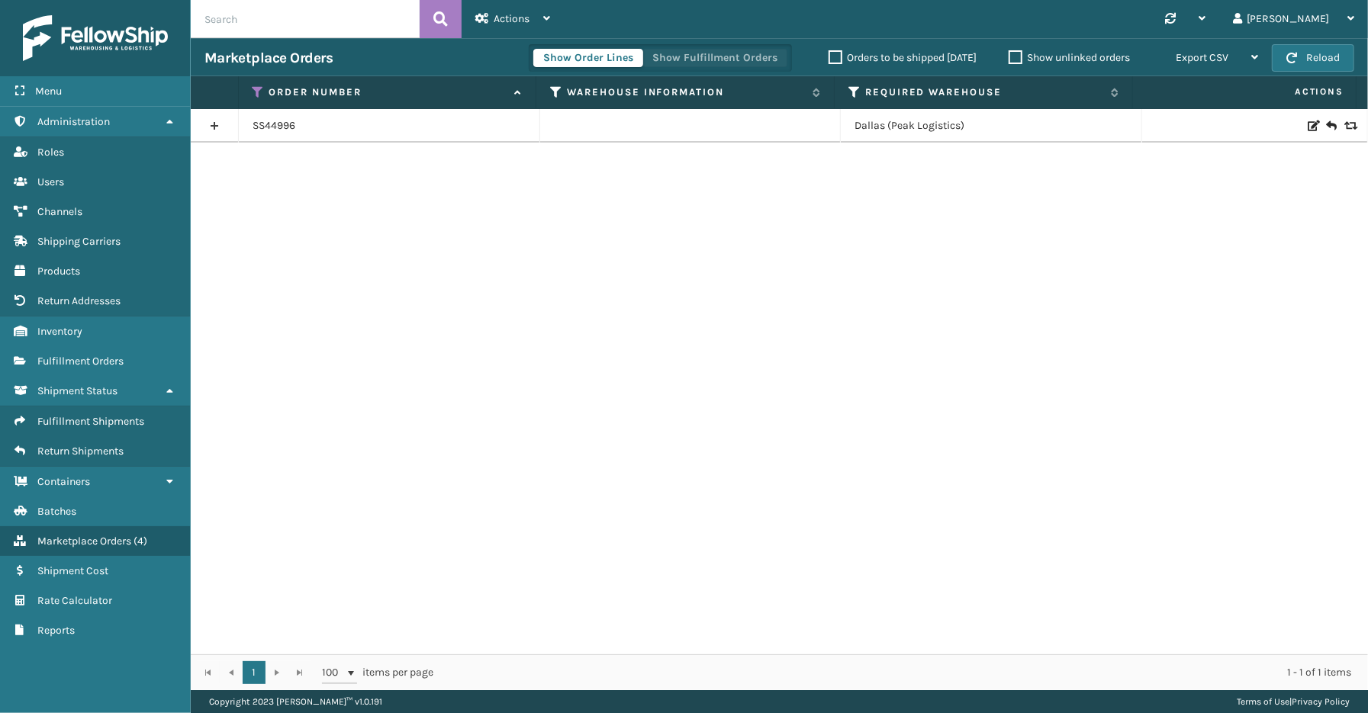
click at [737, 61] on button "Show Fulfillment Orders" at bounding box center [714, 58] width 145 height 18
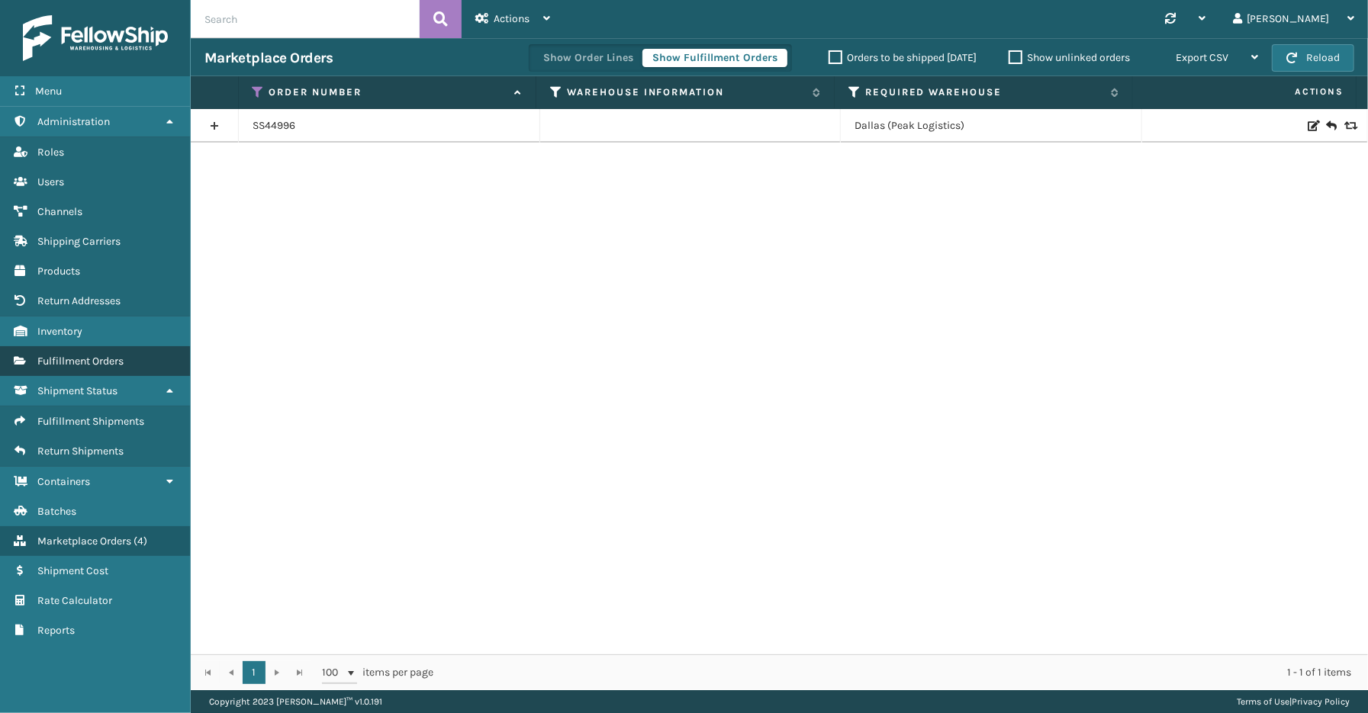
click at [57, 359] on span "Fulfillment Orders" at bounding box center [80, 361] width 86 height 13
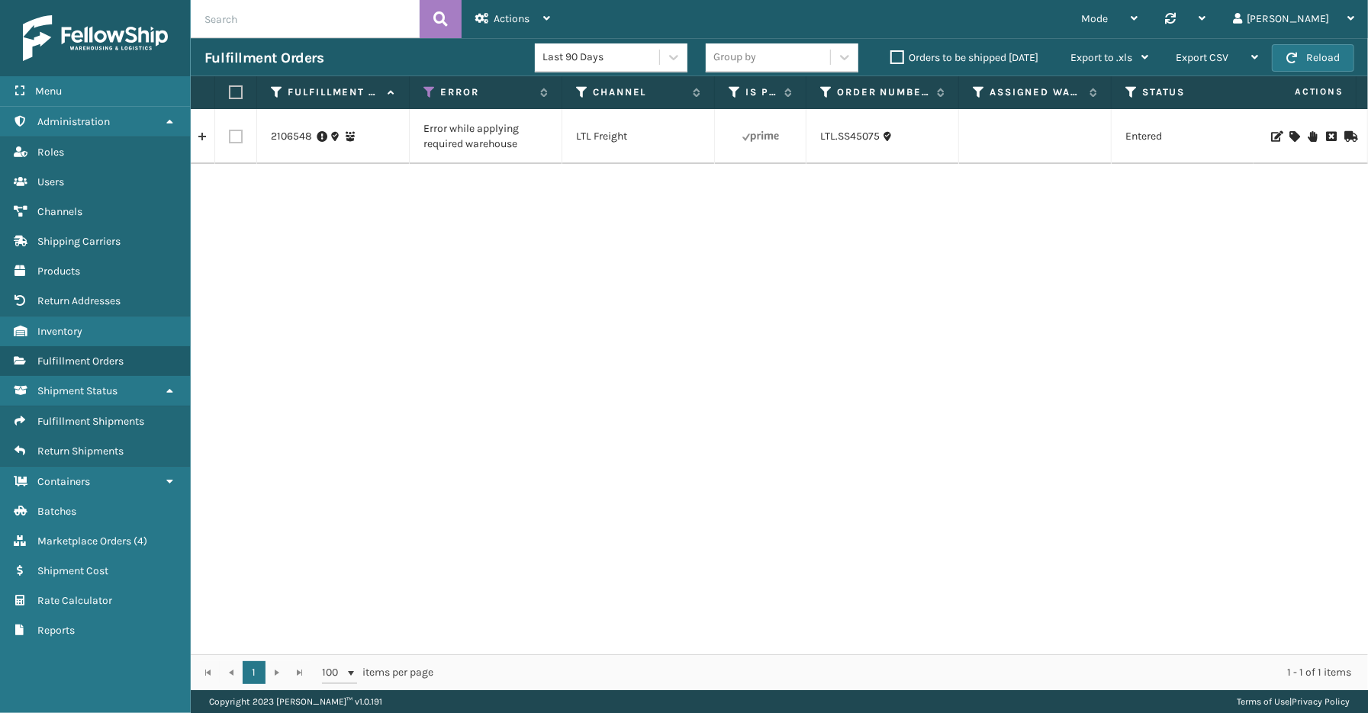
click at [387, 140] on div "2106548" at bounding box center [333, 136] width 124 height 15
click at [285, 132] on link "2106548" at bounding box center [291, 136] width 41 height 15
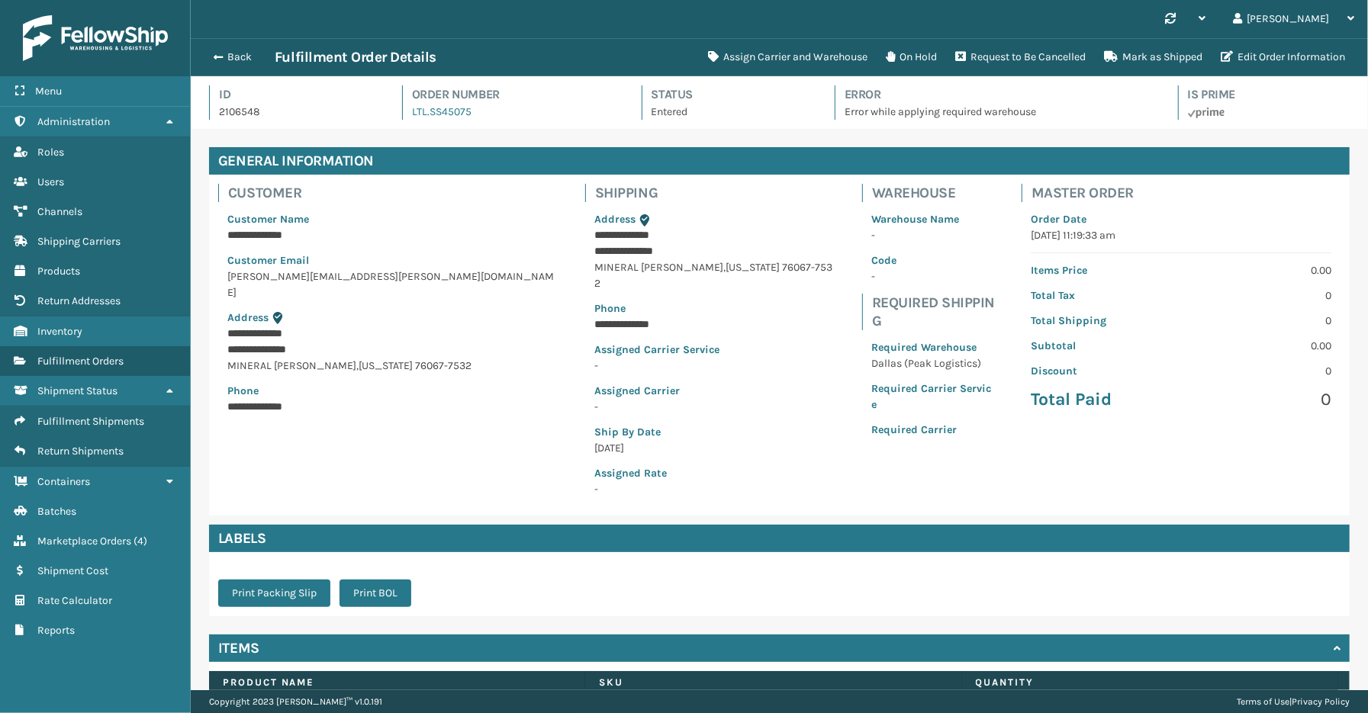
scroll to position [36, 1177]
click at [918, 57] on button "On Hold" at bounding box center [910, 57] width 69 height 31
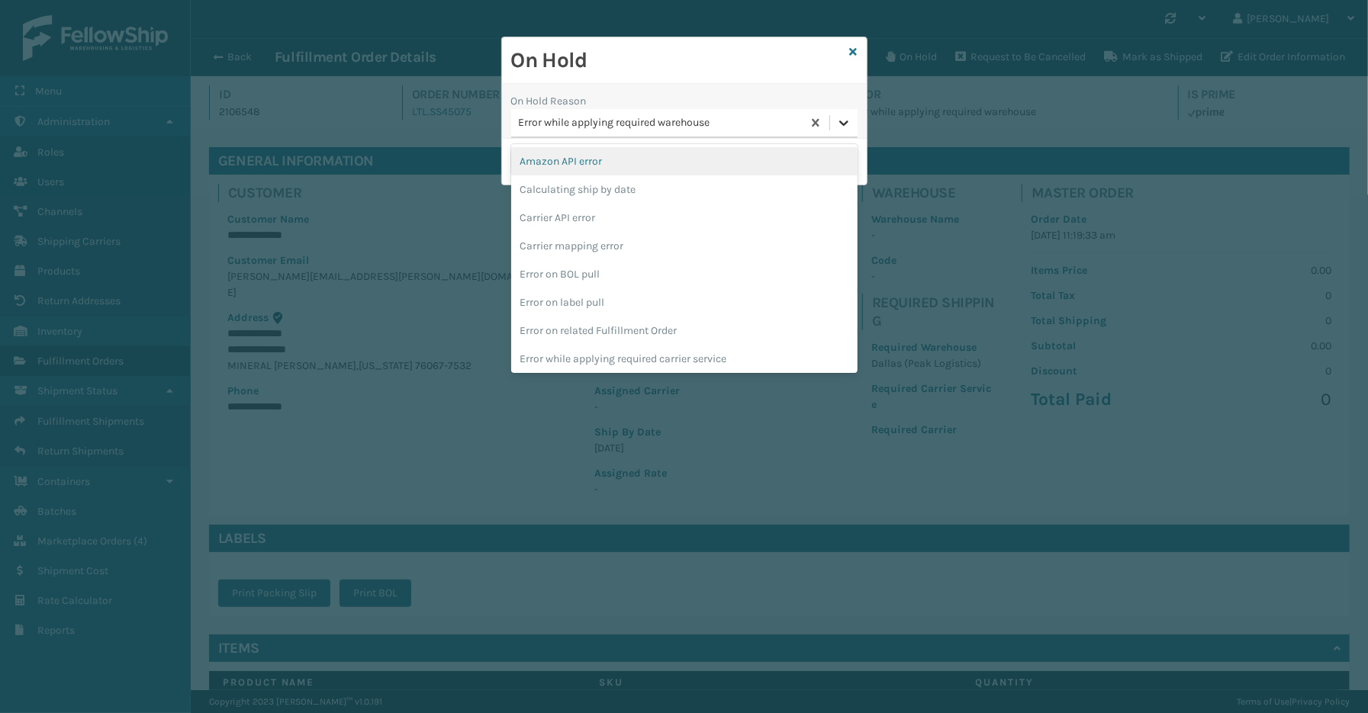
click at [844, 124] on icon at bounding box center [843, 123] width 9 height 5
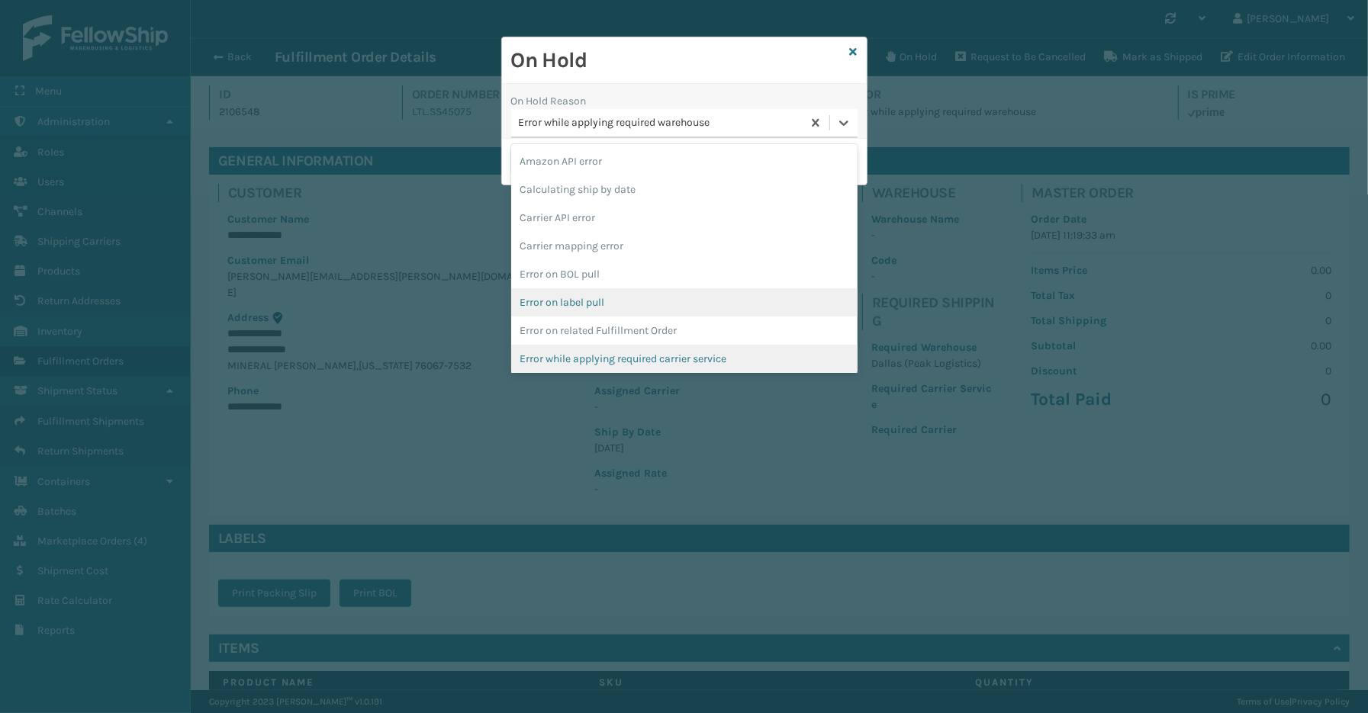
scroll to position [397, 0]
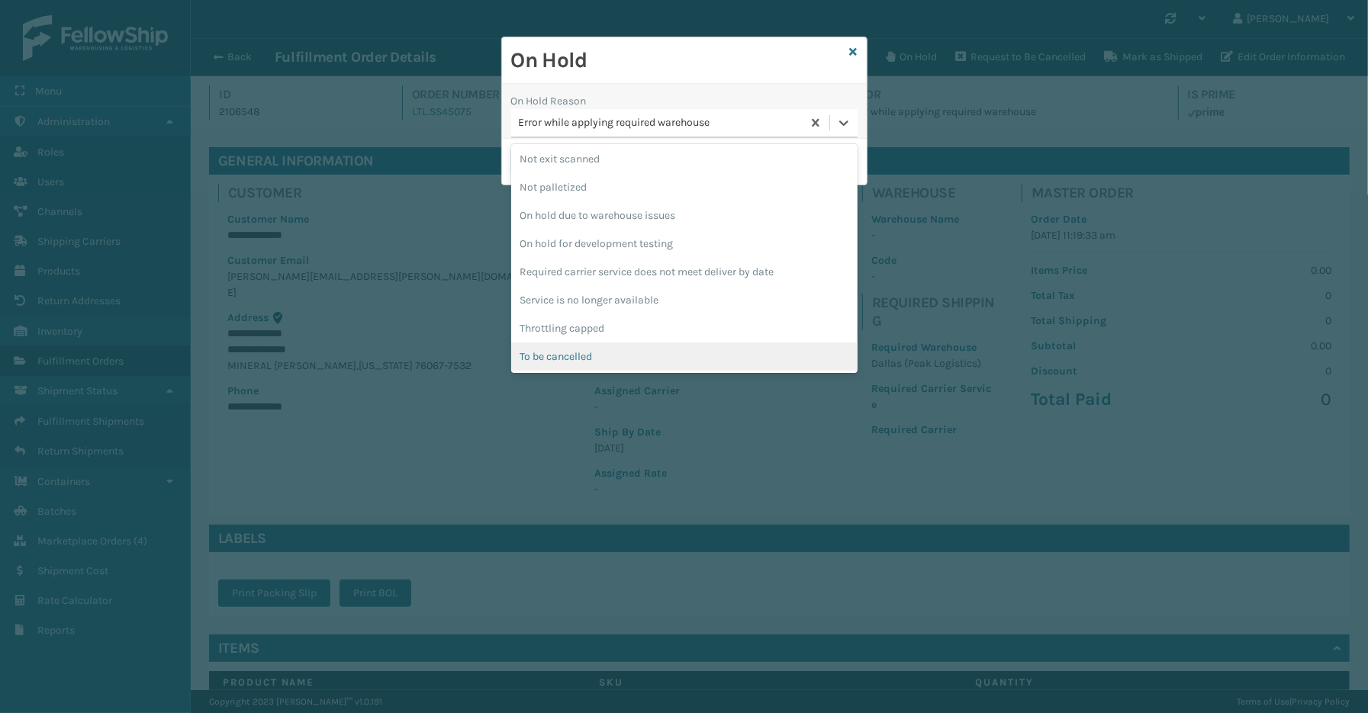
click at [600, 348] on div "To be cancelled" at bounding box center [684, 356] width 346 height 28
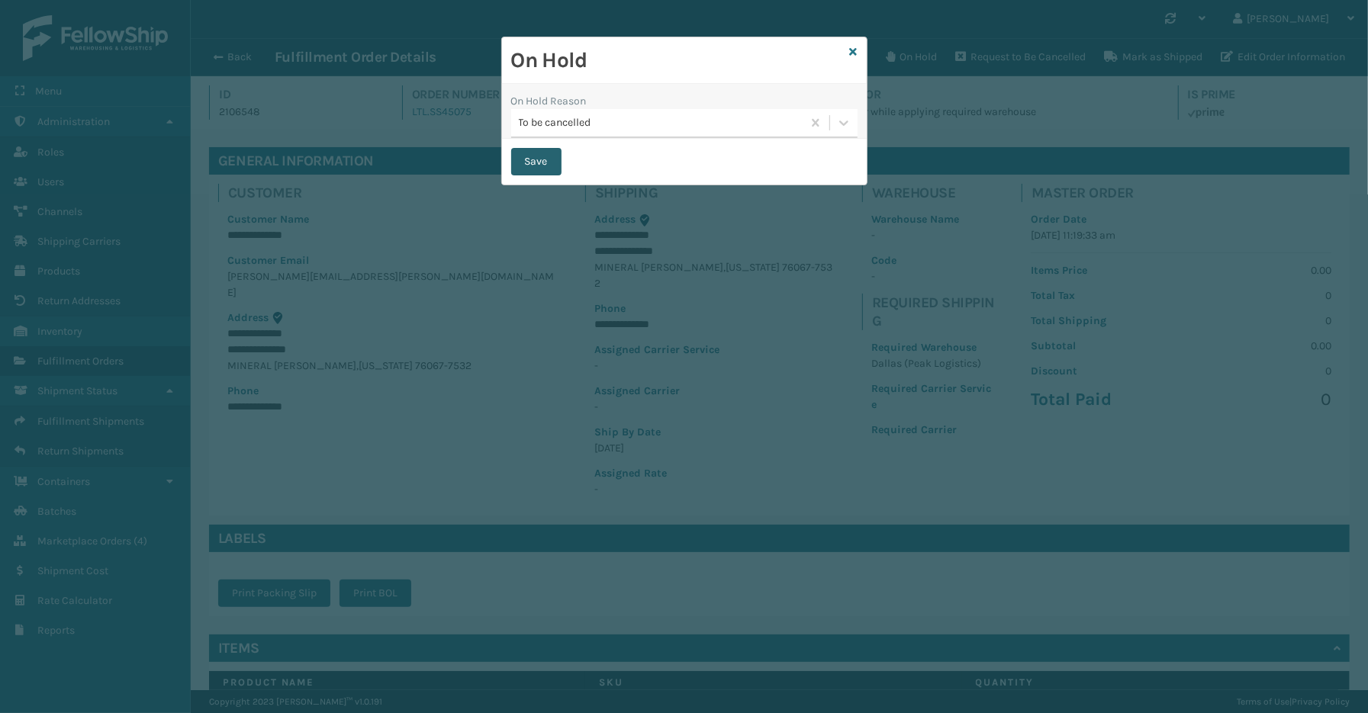
click at [542, 166] on button "Save" at bounding box center [536, 161] width 50 height 27
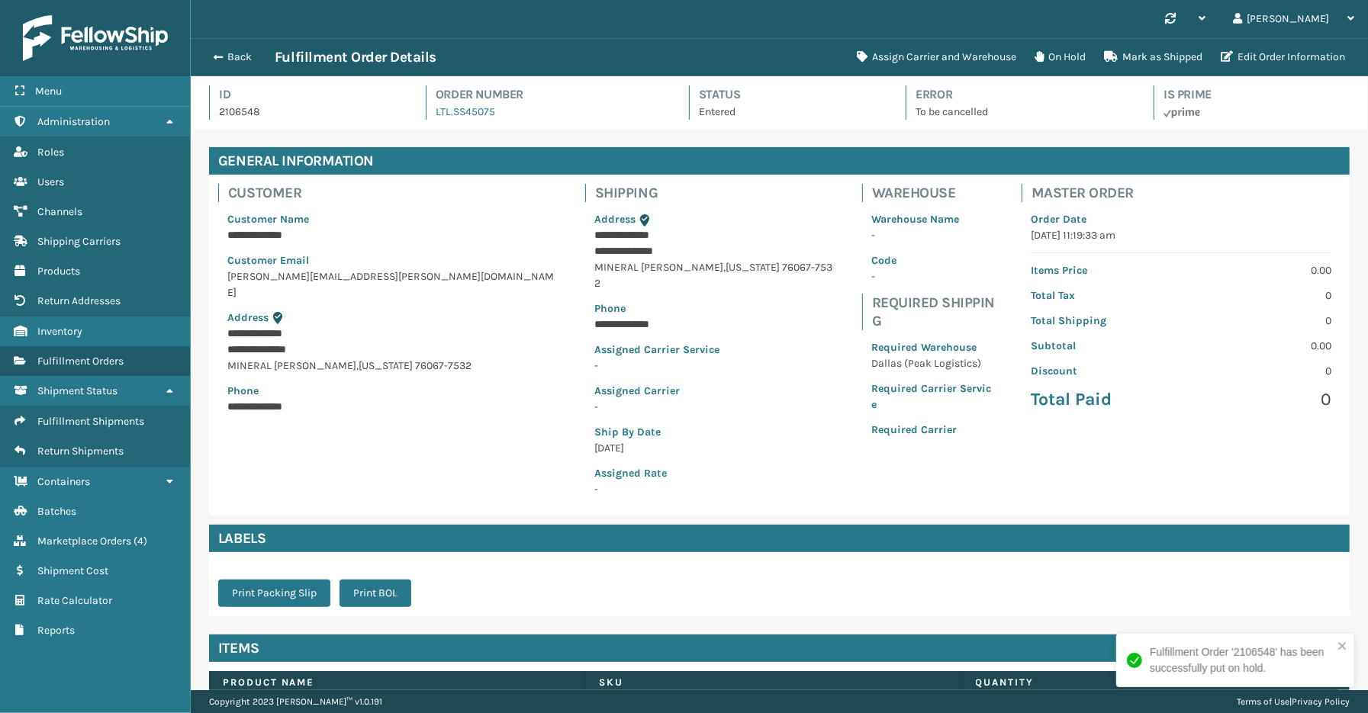
scroll to position [36, 1177]
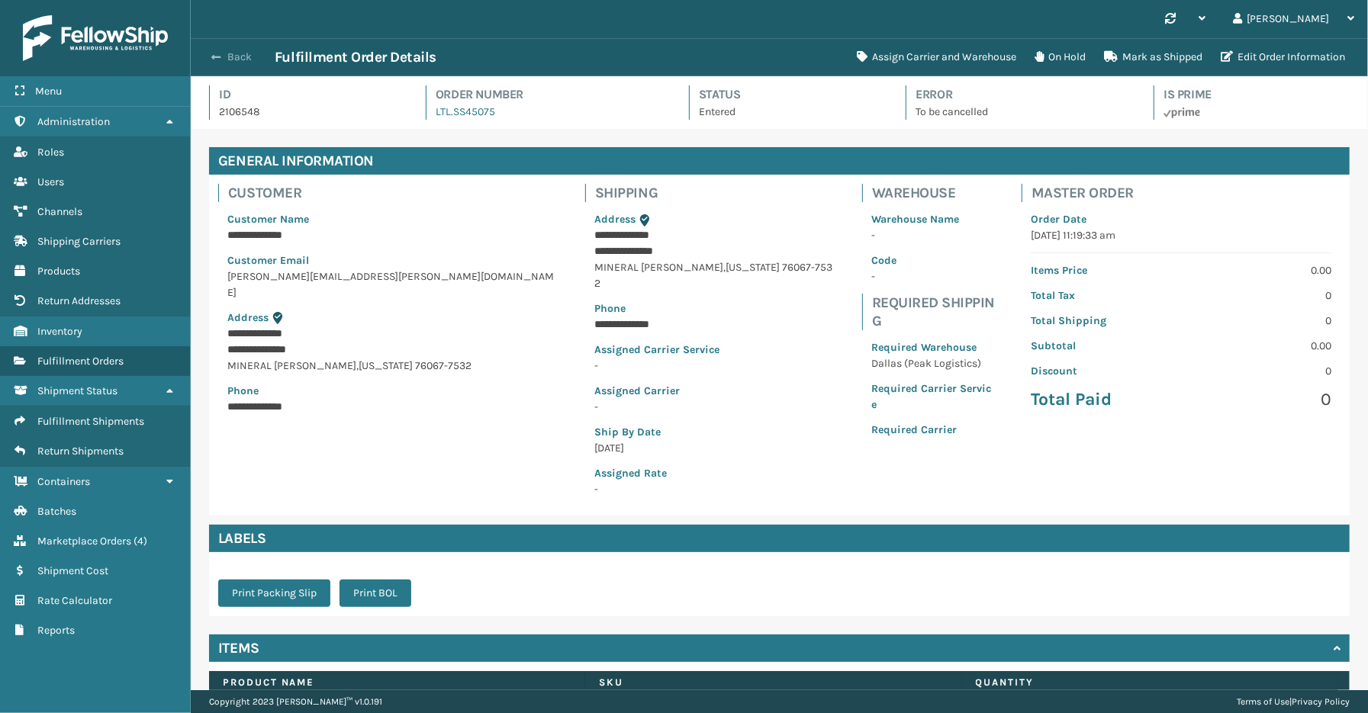
click at [223, 52] on button "Back" at bounding box center [239, 57] width 70 height 14
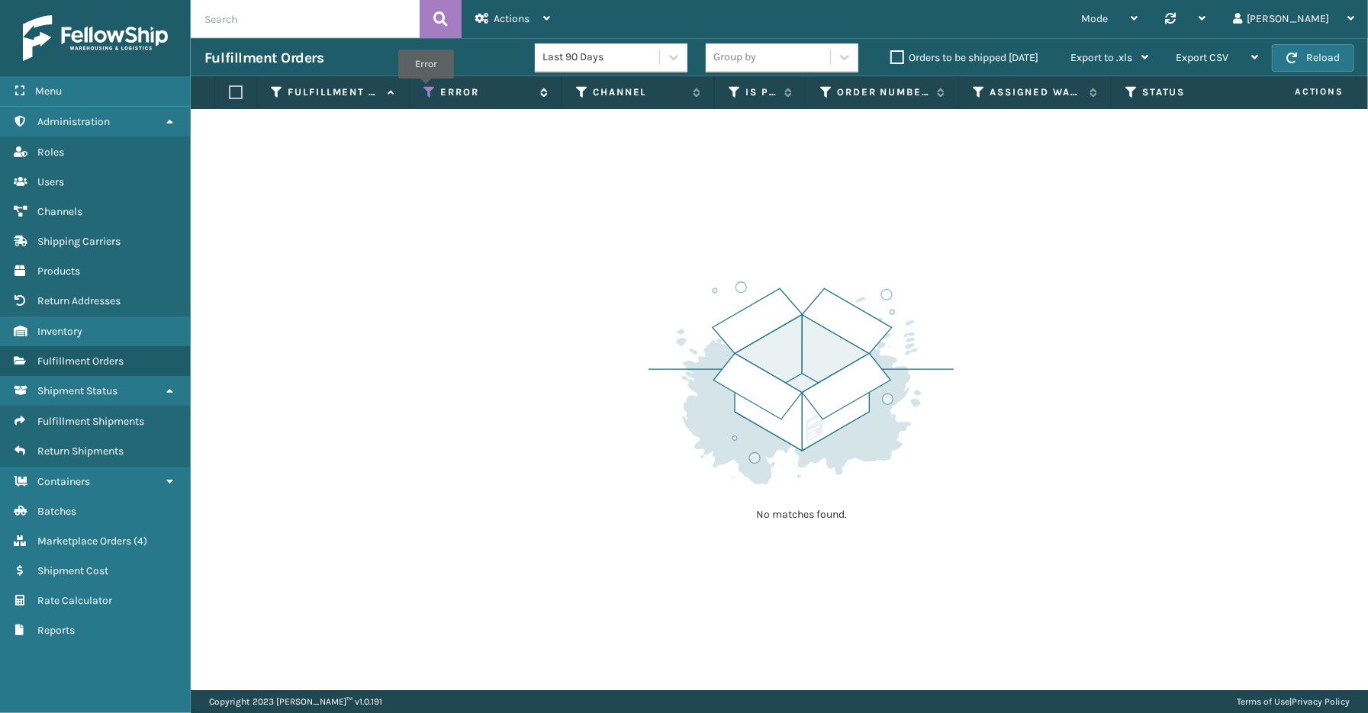
click at [426, 89] on icon at bounding box center [429, 92] width 12 height 14
click at [82, 535] on span "Marketplace Orders" at bounding box center [84, 541] width 94 height 13
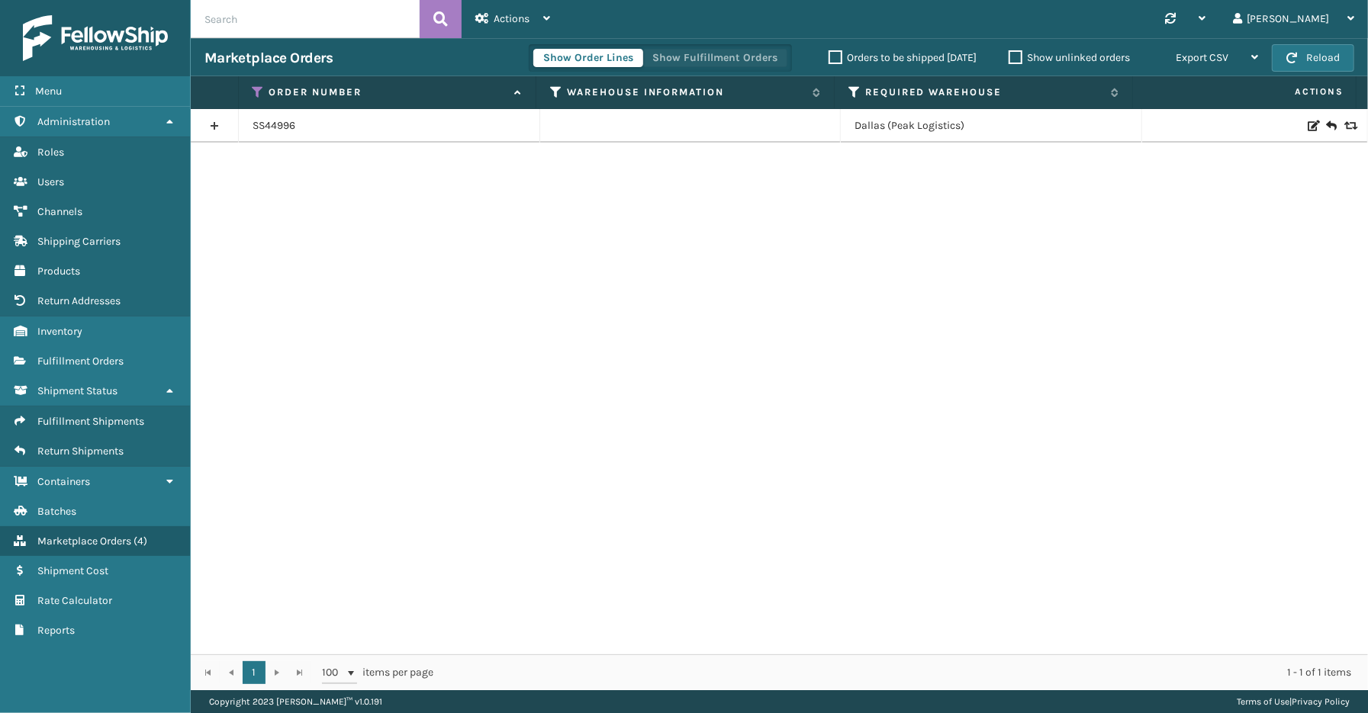
click at [683, 59] on button "Show Fulfillment Orders" at bounding box center [714, 58] width 145 height 18
click at [208, 123] on link at bounding box center [214, 126] width 47 height 24
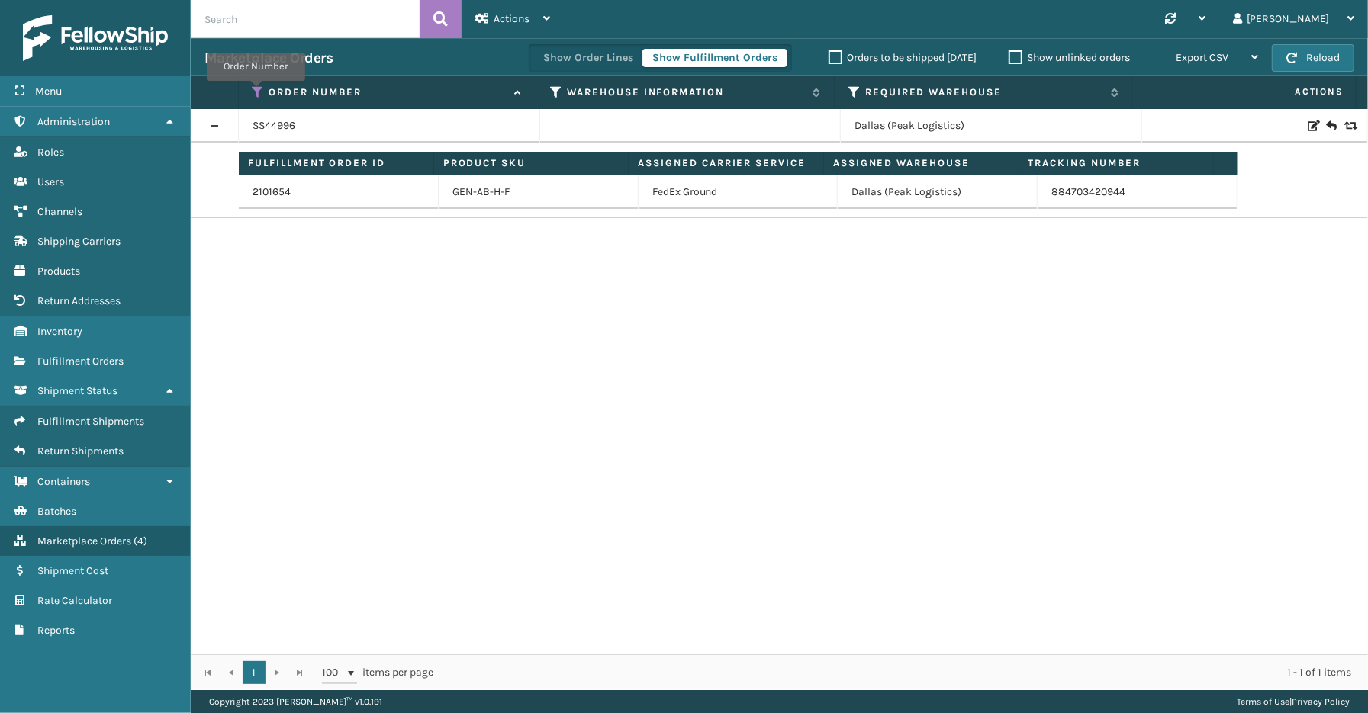
click at [256, 92] on icon at bounding box center [258, 92] width 12 height 14
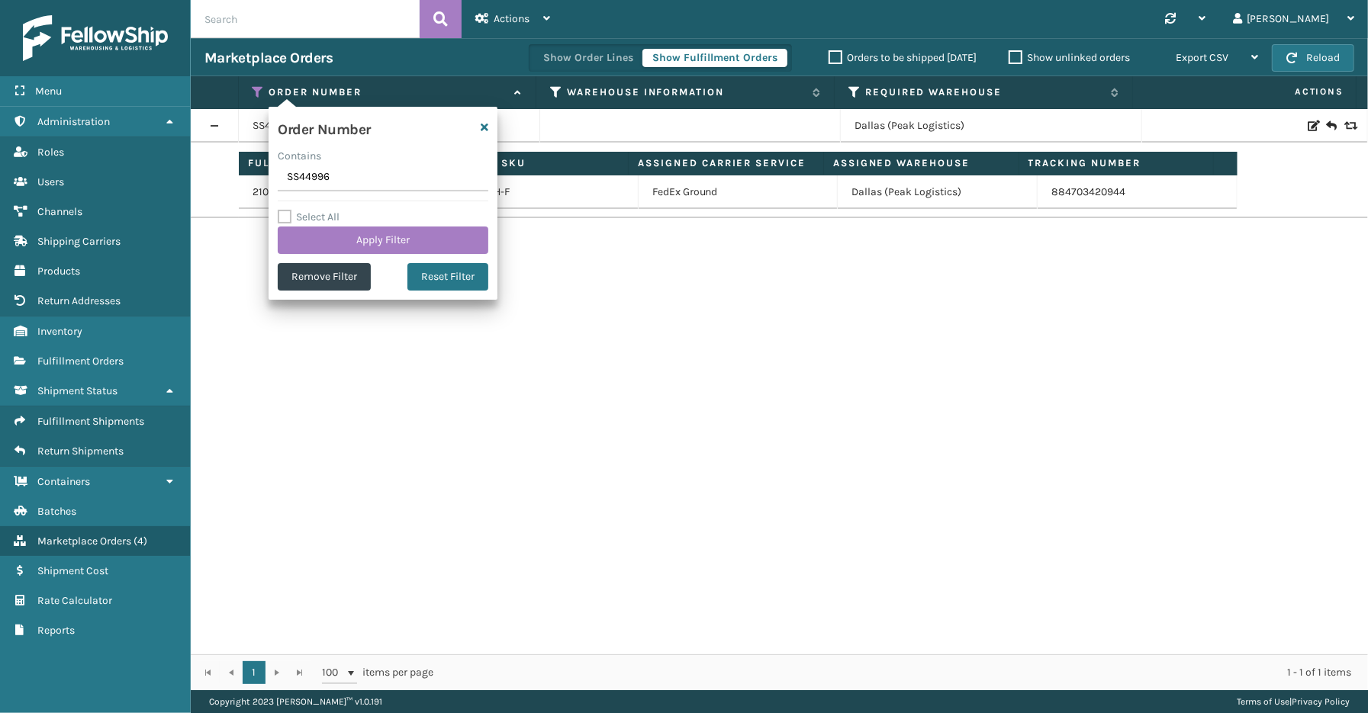
drag, startPoint x: 353, startPoint y: 178, endPoint x: 243, endPoint y: 181, distance: 110.6
click at [243, 181] on section "Marketplace Orders Show Order Lines Show Fulfillment Orders Orders to be shippe…" at bounding box center [779, 364] width 1177 height 652
type input "113-8181078-1070644"
click at [343, 246] on button "Apply Filter" at bounding box center [383, 240] width 211 height 27
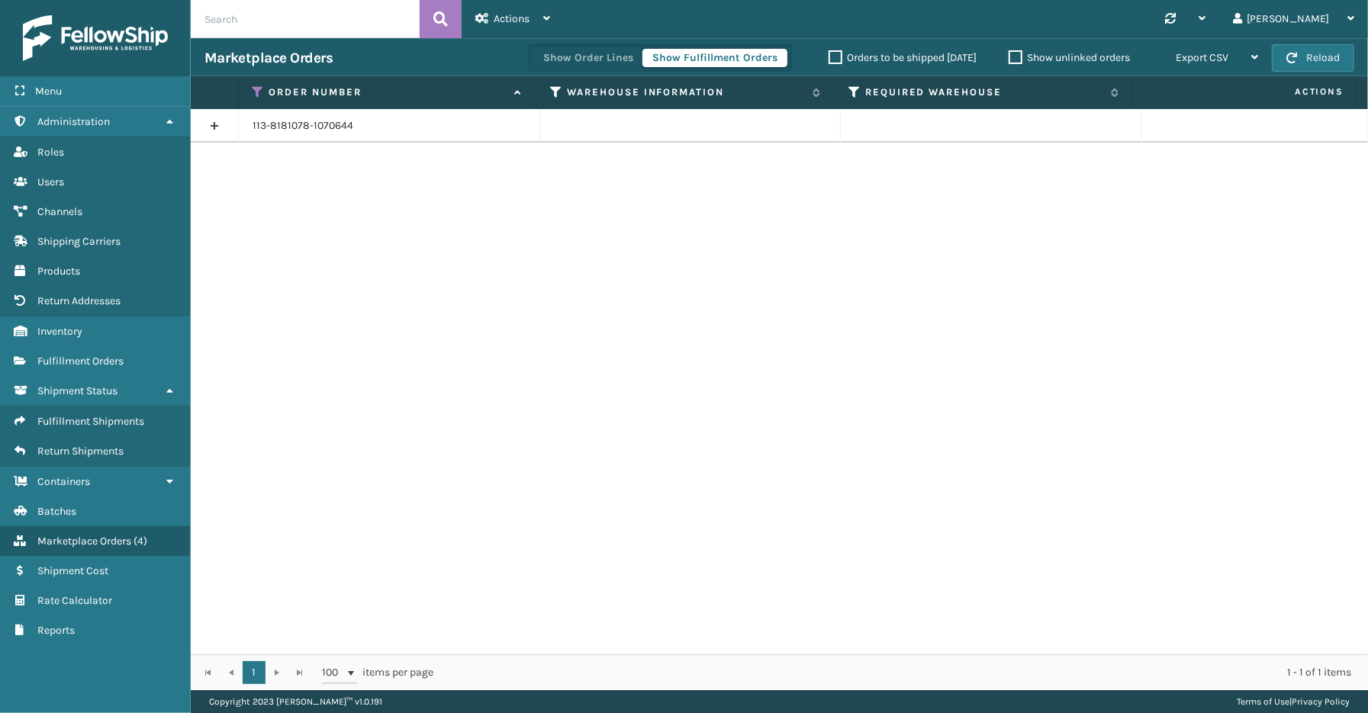
click at [219, 124] on link at bounding box center [214, 126] width 47 height 24
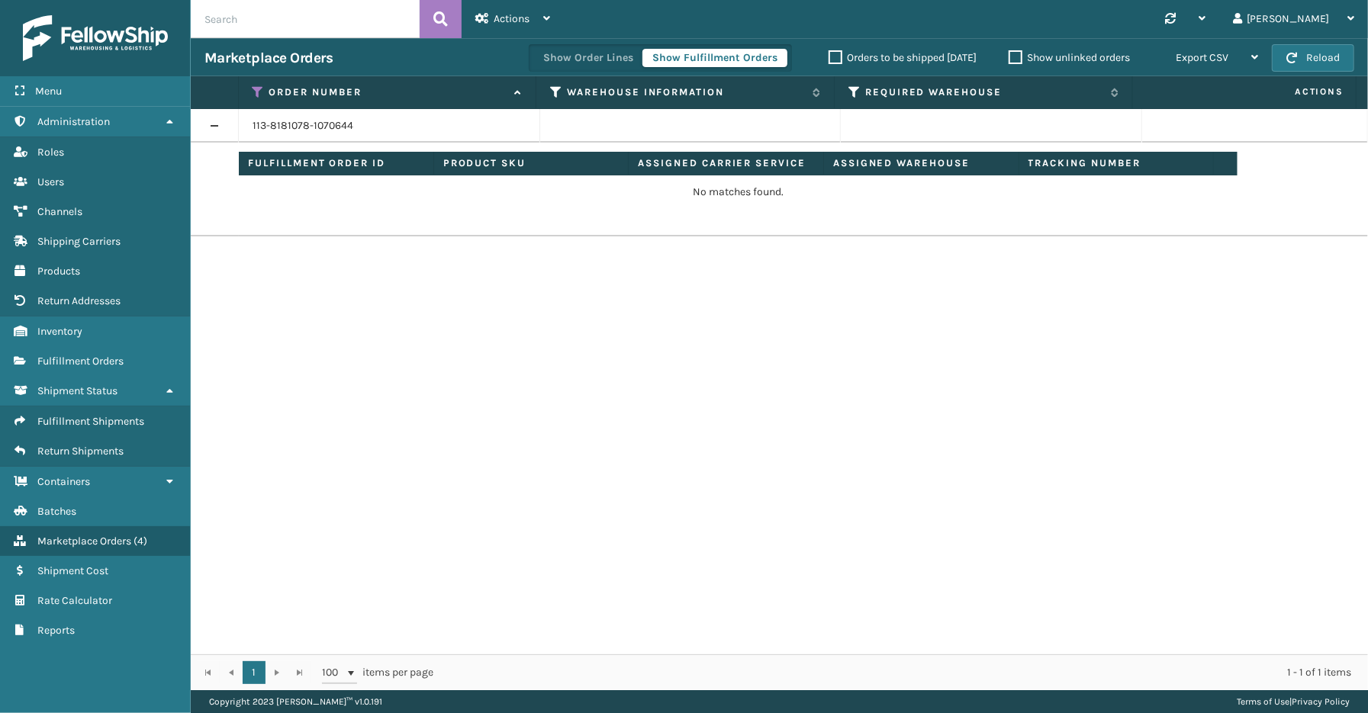
click at [1056, 608] on div "113-8181078-1070644 Fulfillment Order ID Product SKU Assigned Carrier Service A…" at bounding box center [779, 381] width 1177 height 545
click at [657, 606] on div "113-8181078-1070644 Fulfillment Order ID Product SKU Assigned Carrier Service A…" at bounding box center [779, 381] width 1177 height 545
